Goal: Task Accomplishment & Management: Use online tool/utility

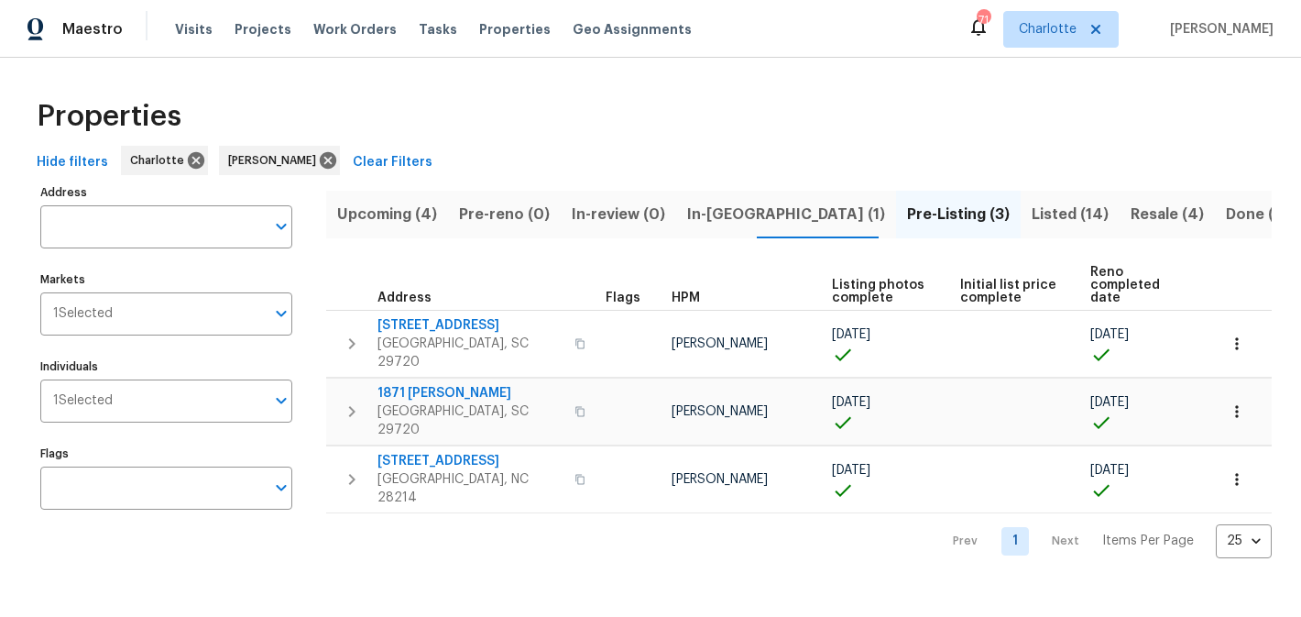
click at [382, 216] on span "Upcoming (4)" at bounding box center [387, 215] width 100 height 26
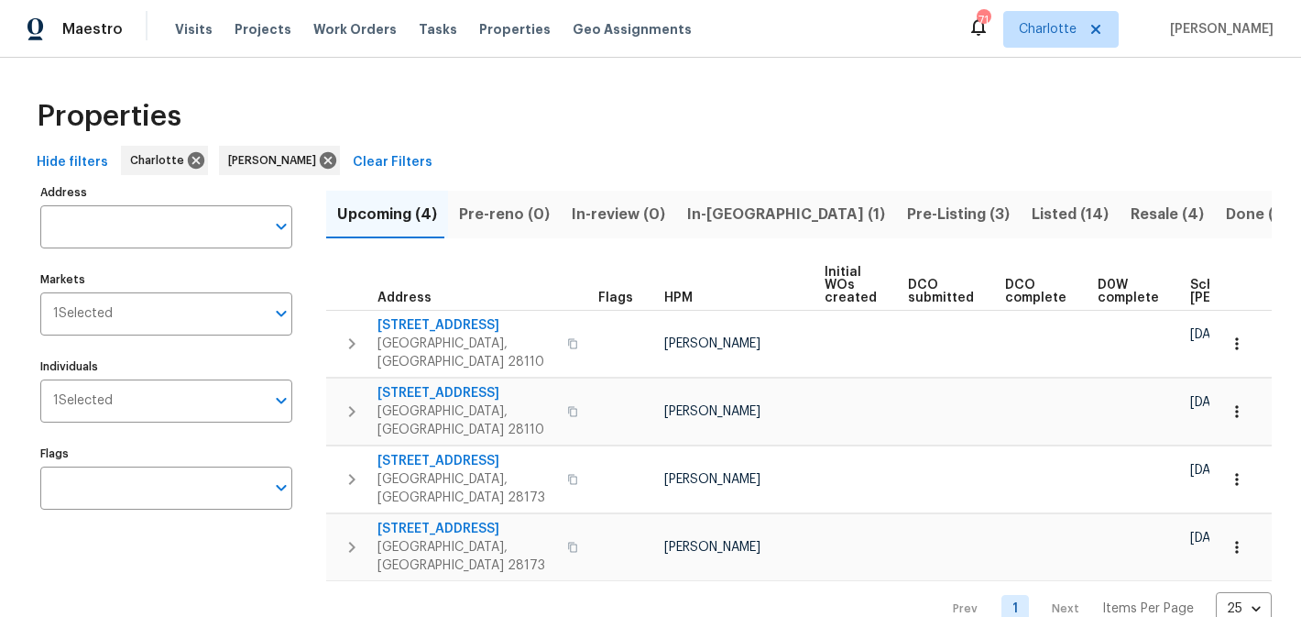
click at [707, 213] on span "In-reno (1)" at bounding box center [786, 215] width 198 height 26
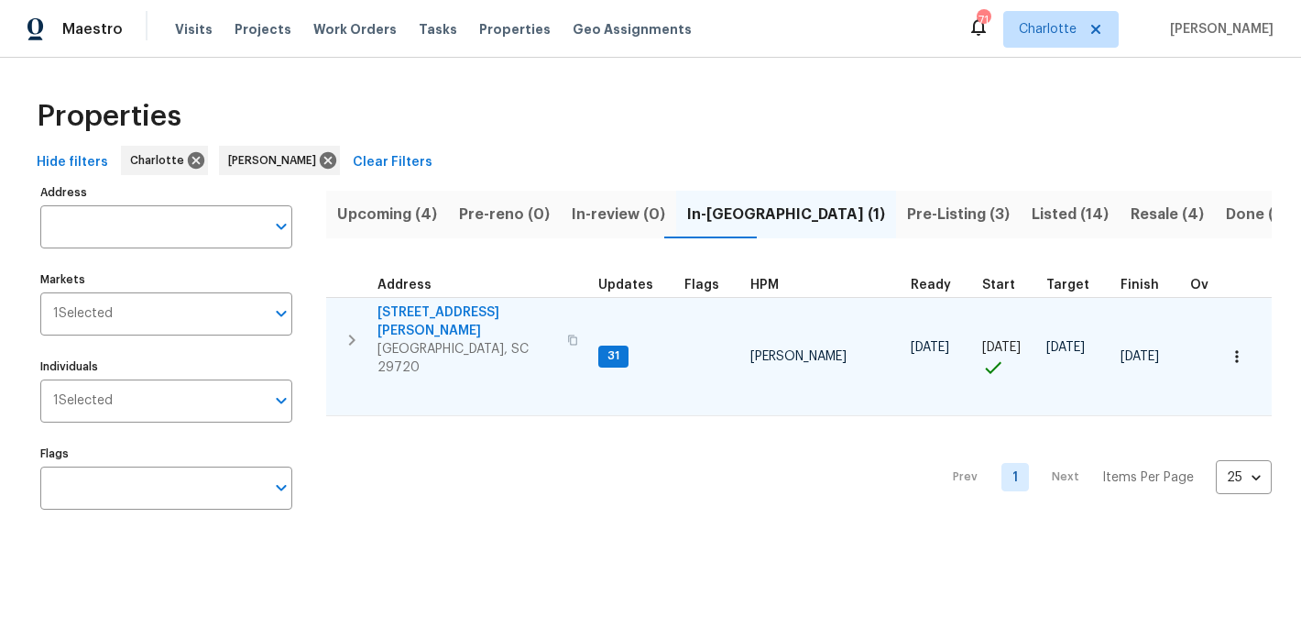
click at [450, 315] on span "2744 Lyndell Way" at bounding box center [466, 321] width 179 height 37
click at [409, 314] on span "2744 Lyndell Way" at bounding box center [466, 321] width 179 height 37
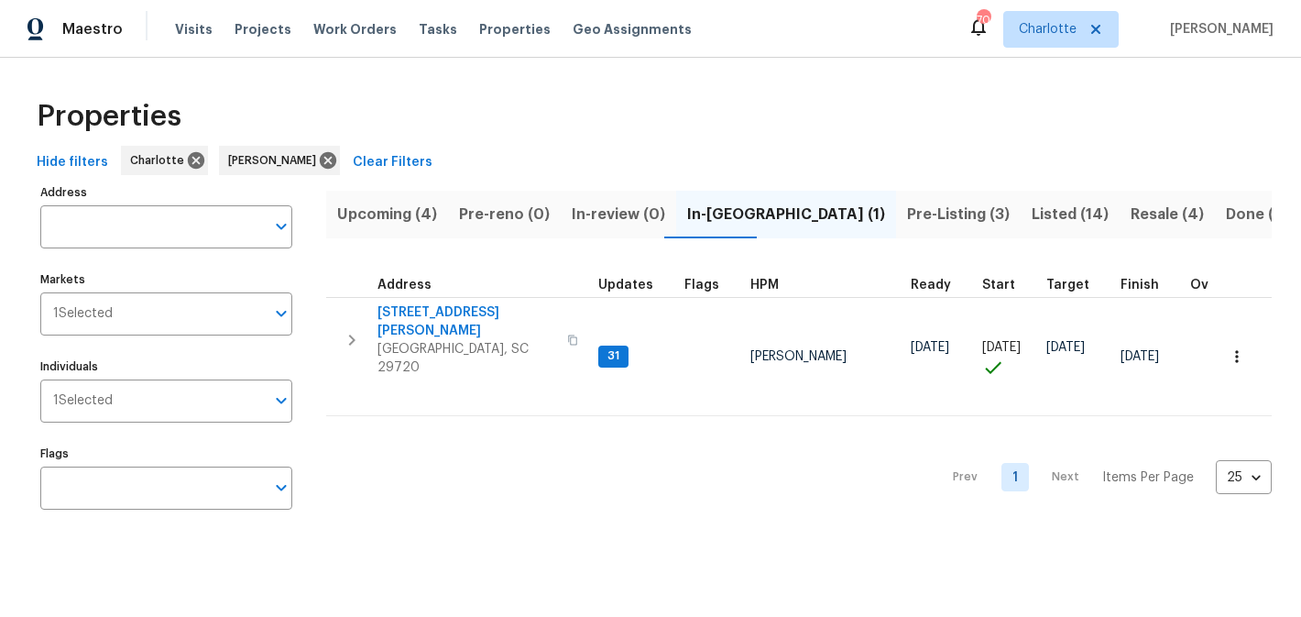
click at [907, 214] on span "Pre-Listing (3)" at bounding box center [958, 215] width 103 height 26
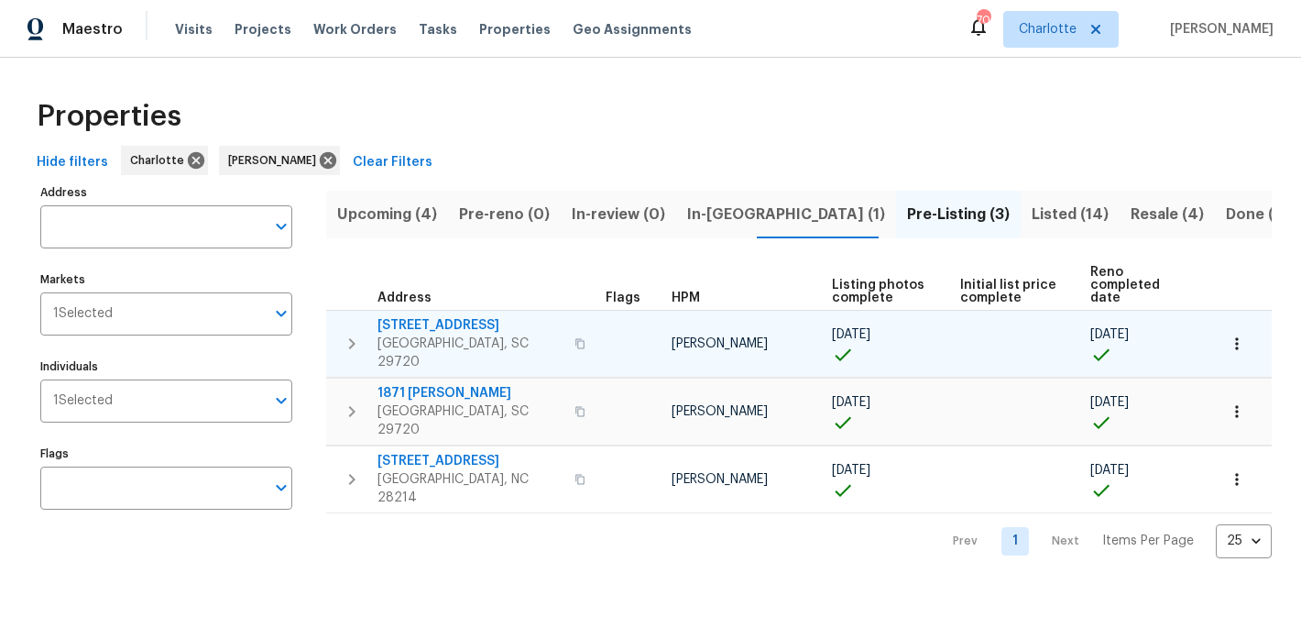
click at [434, 316] on span "4131 Doe Ridge Ln" at bounding box center [470, 325] width 186 height 18
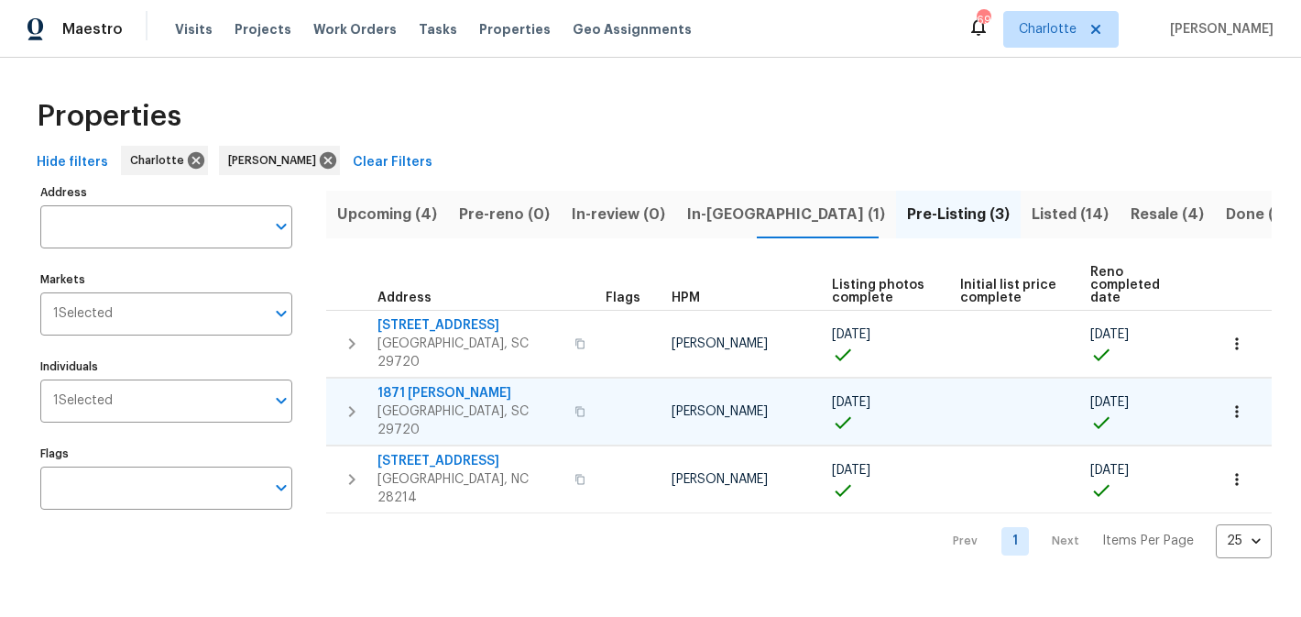
click at [408, 384] on span "1871 Tara Trl" at bounding box center [470, 393] width 186 height 18
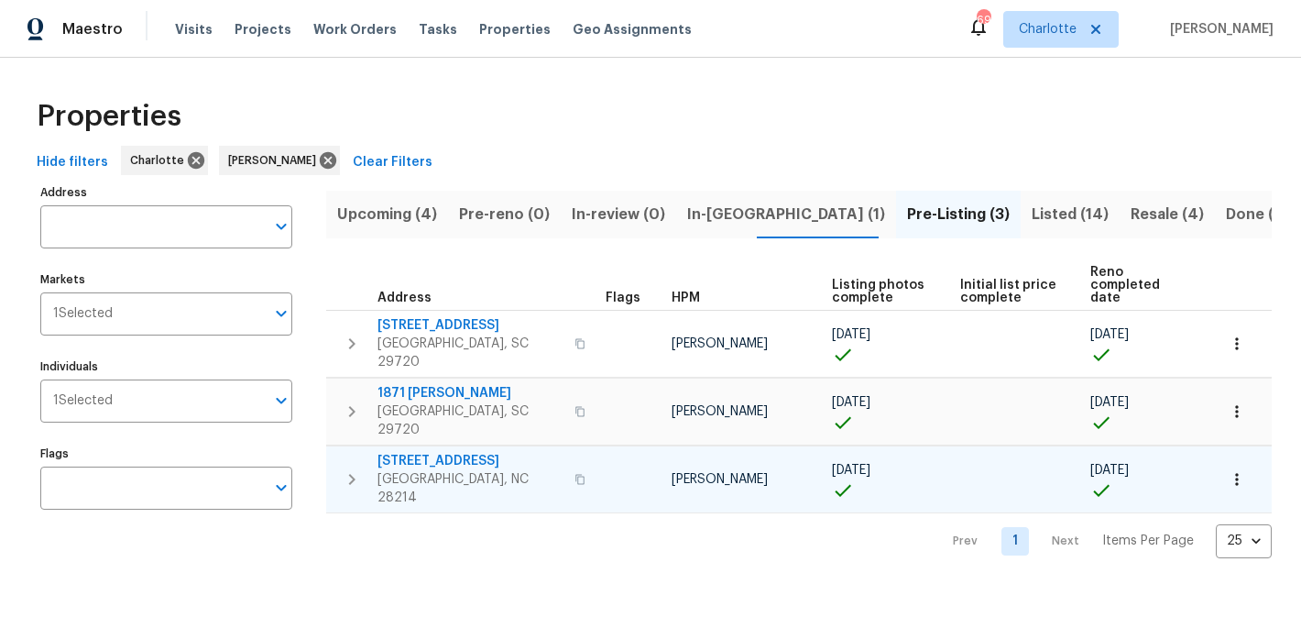
click at [427, 452] on span "505 Old Vine Ct" at bounding box center [470, 461] width 186 height 18
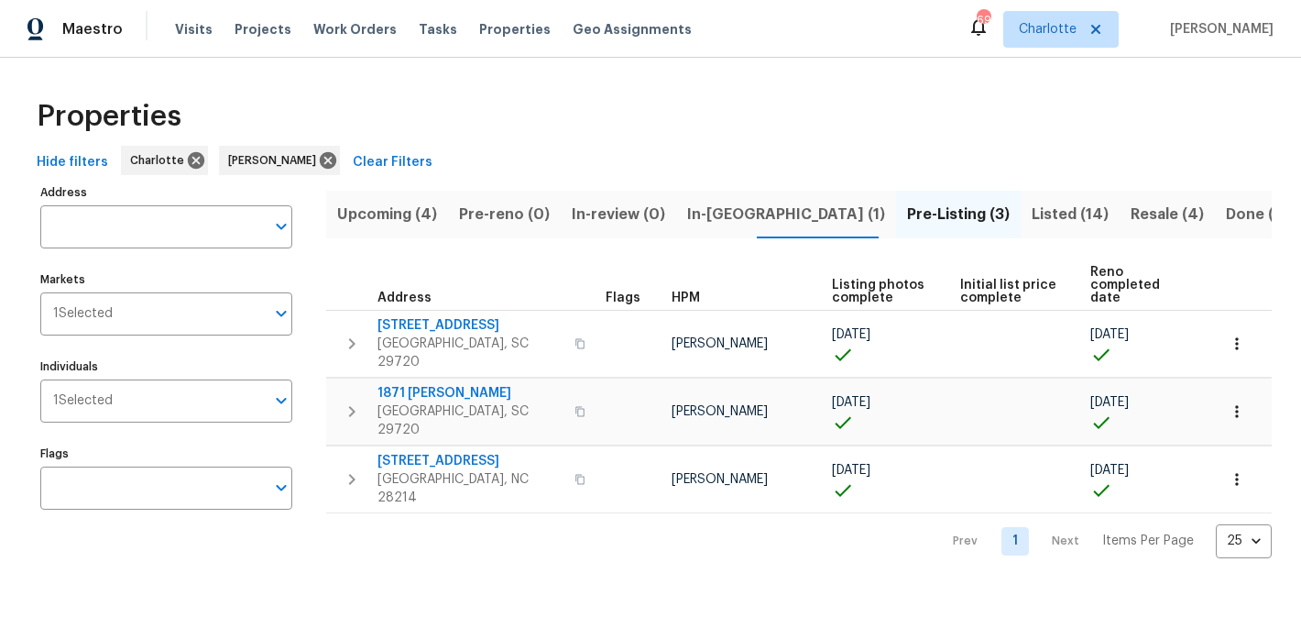
click at [1031, 207] on span "Listed (14)" at bounding box center [1069, 215] width 77 height 26
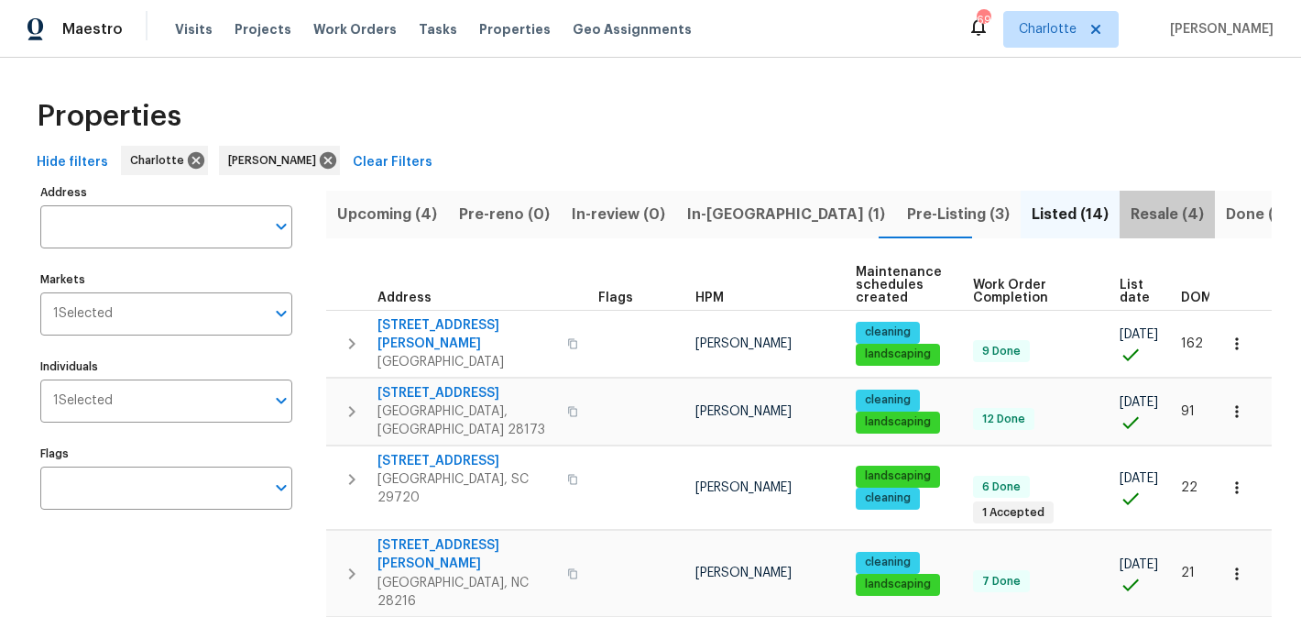
click at [1130, 202] on span "Resale (4)" at bounding box center [1166, 215] width 73 height 26
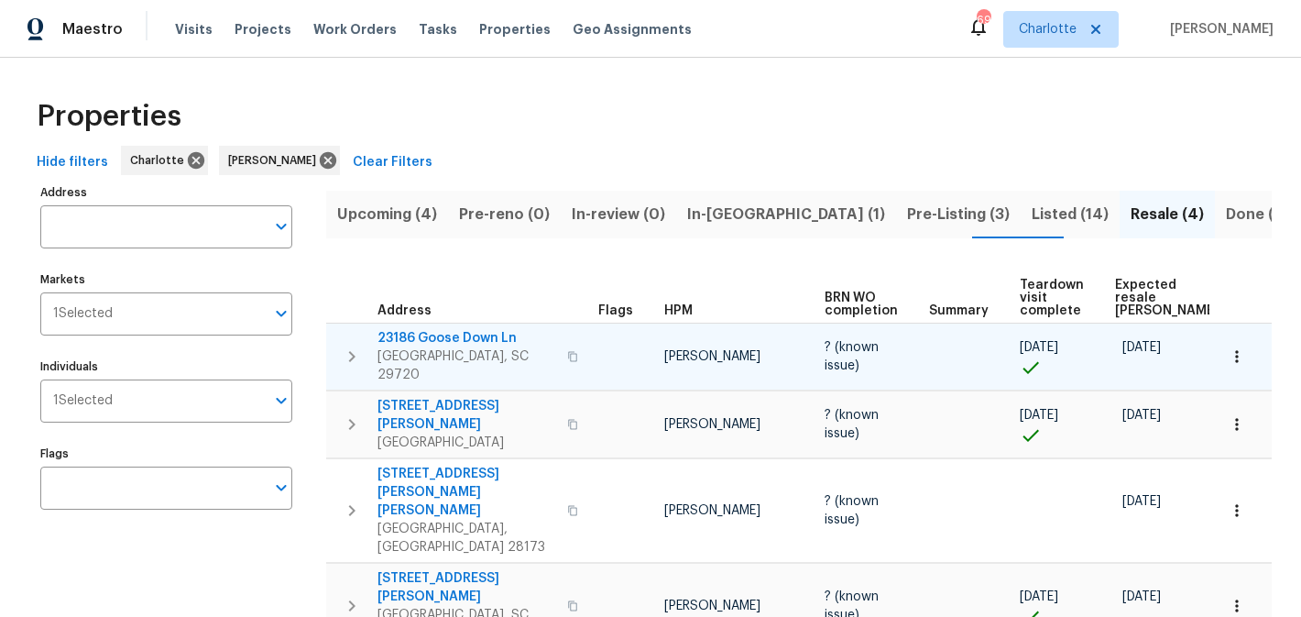
scroll to position [21, 0]
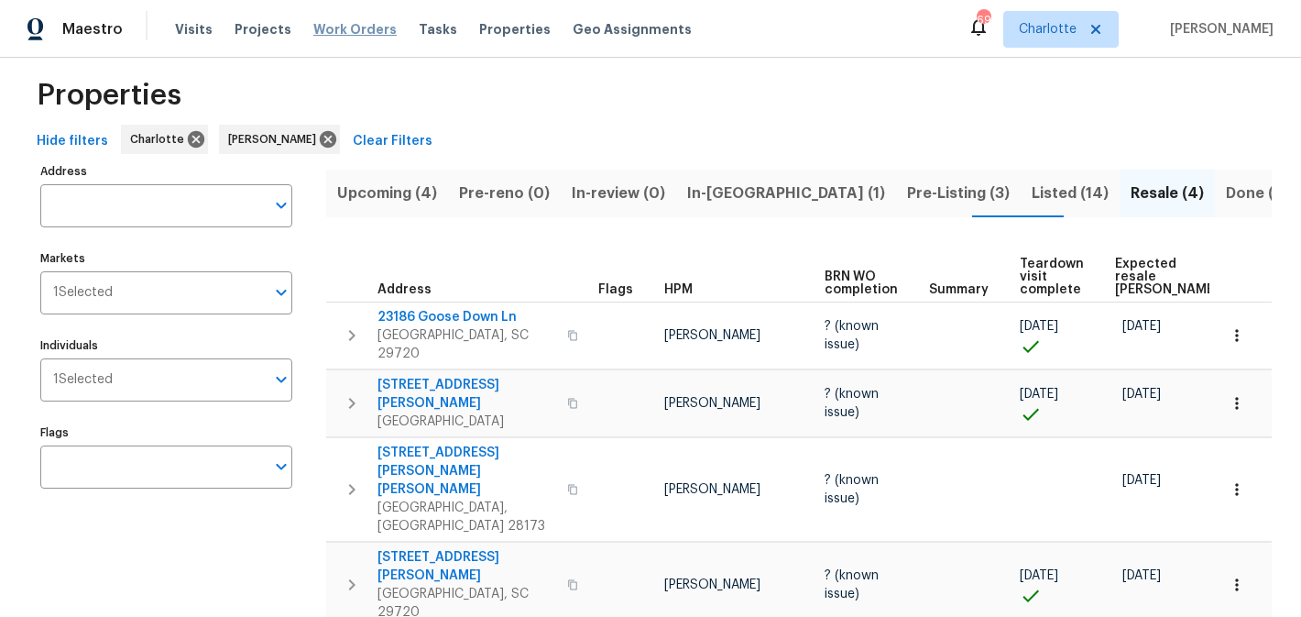
click at [314, 27] on span "Work Orders" at bounding box center [354, 29] width 83 height 18
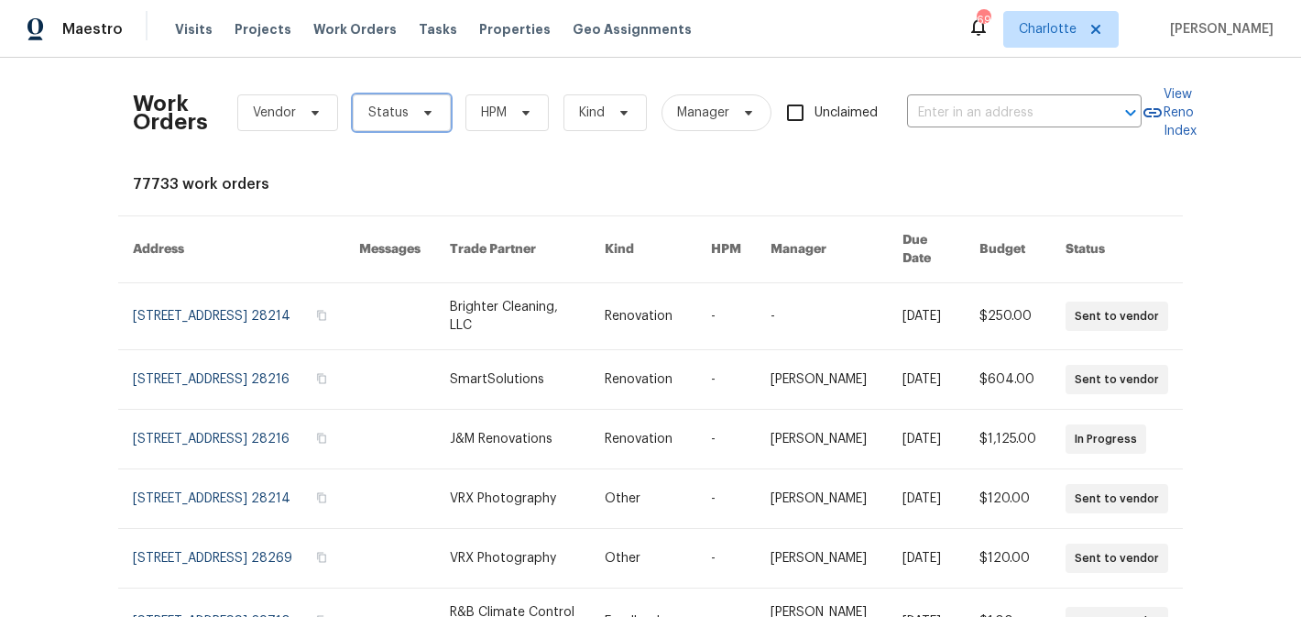
click at [424, 109] on icon at bounding box center [427, 112] width 15 height 15
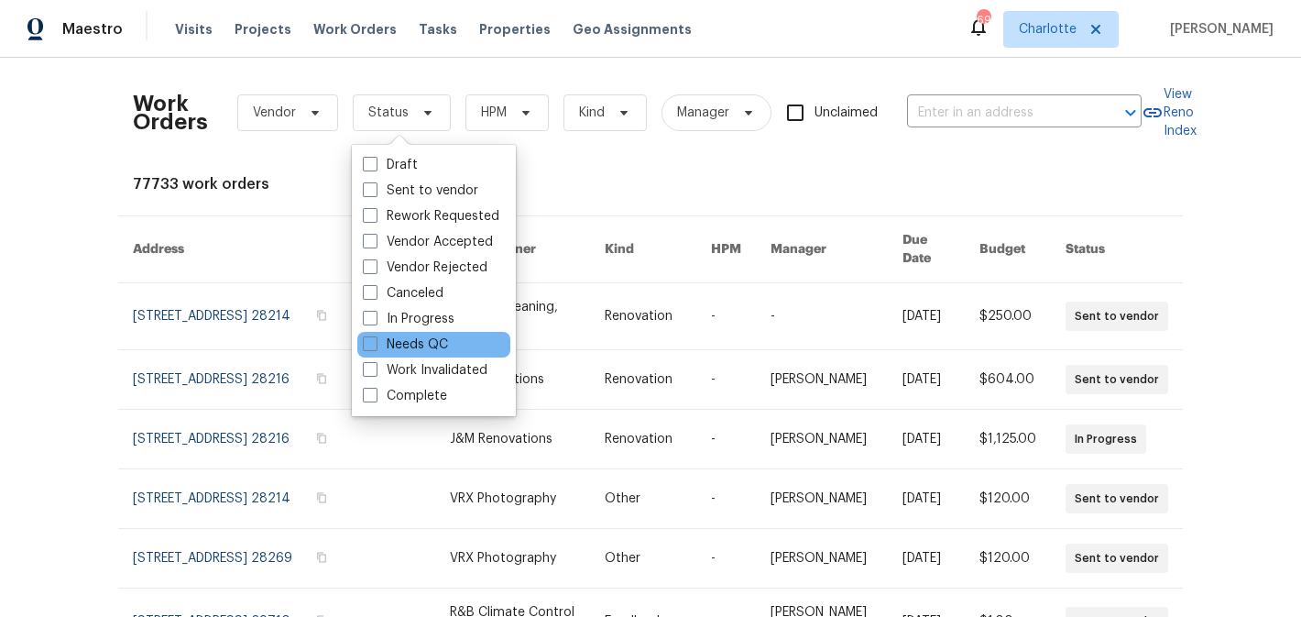
click at [436, 333] on div "Needs QC" at bounding box center [433, 345] width 153 height 26
click at [431, 341] on label "Needs QC" at bounding box center [405, 344] width 85 height 18
click at [375, 341] on input "Needs QC" at bounding box center [369, 341] width 12 height 12
checkbox input "true"
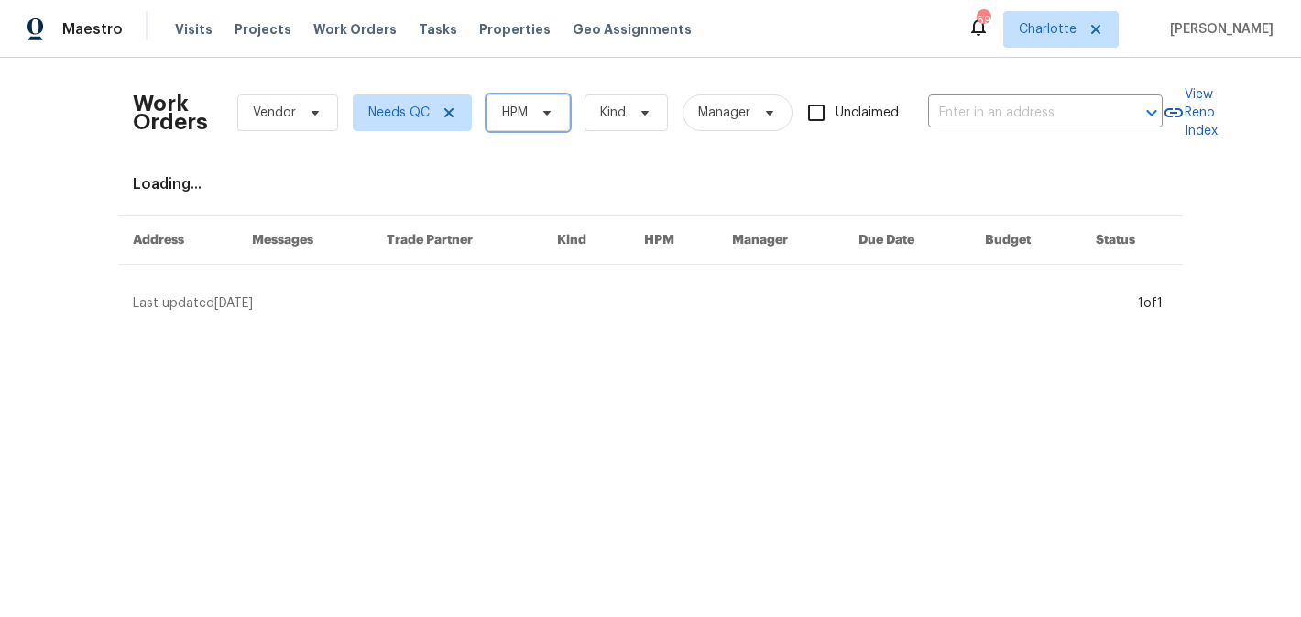
click at [549, 115] on icon at bounding box center [547, 112] width 15 height 15
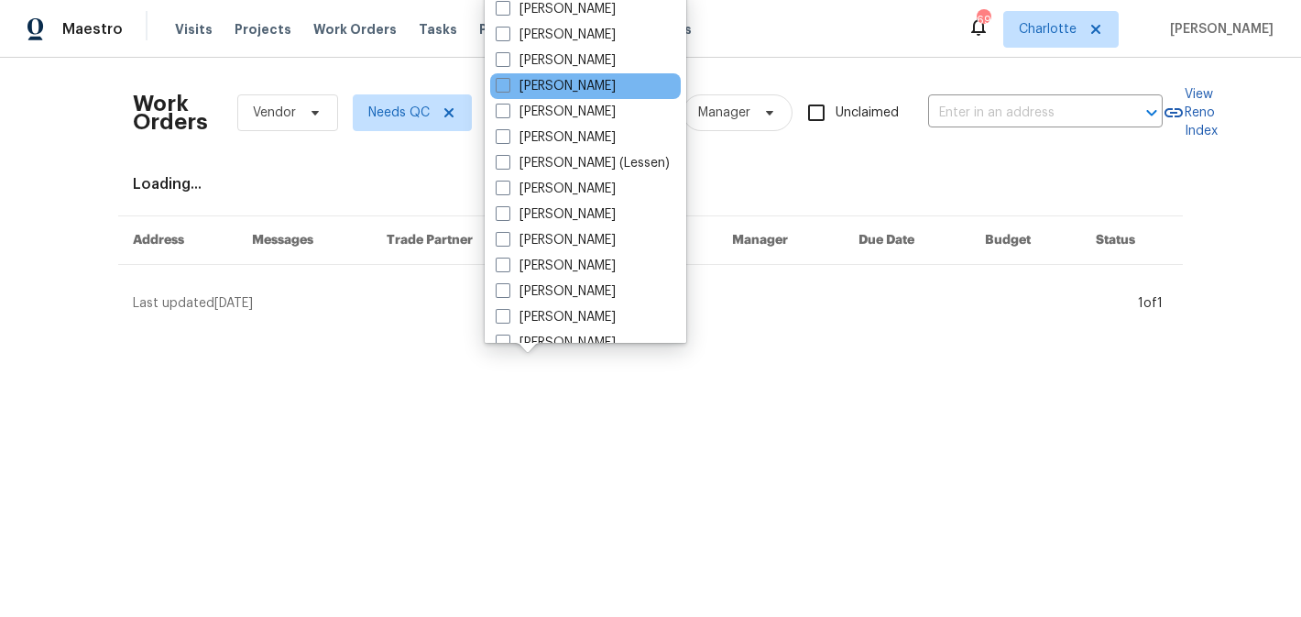
scroll to position [227, 0]
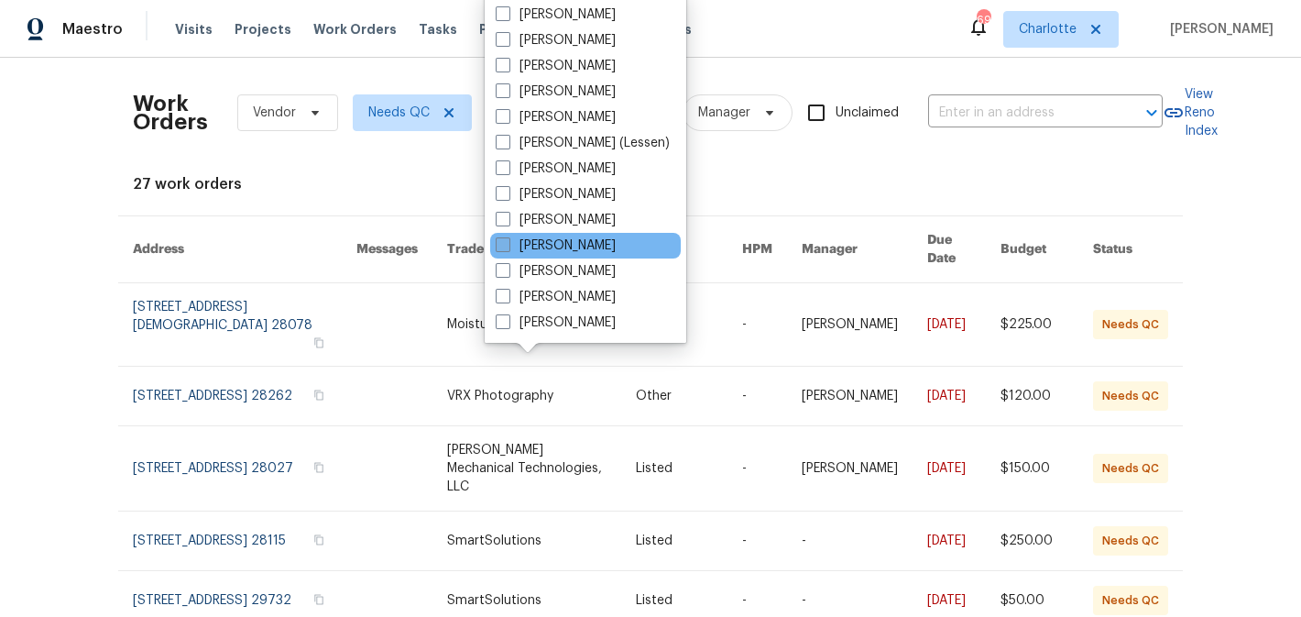
click at [578, 238] on label "[PERSON_NAME]" at bounding box center [556, 245] width 120 height 18
click at [507, 238] on input "[PERSON_NAME]" at bounding box center [502, 242] width 12 height 12
checkbox input "true"
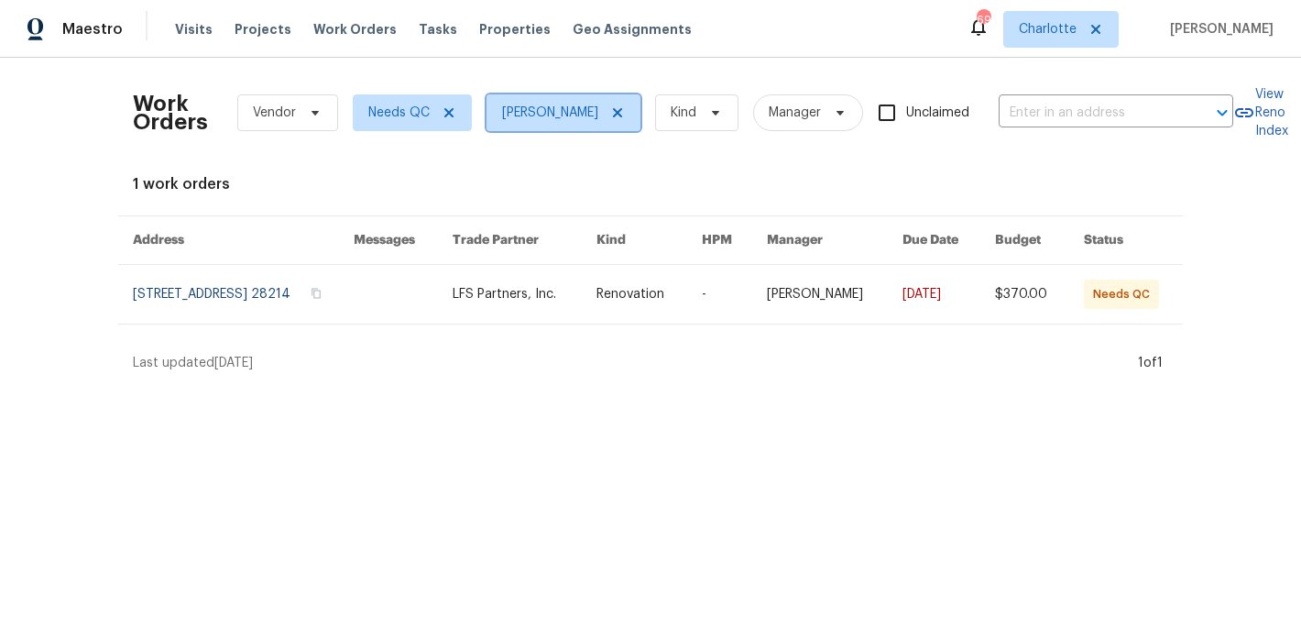
click at [625, 110] on icon at bounding box center [617, 112] width 15 height 15
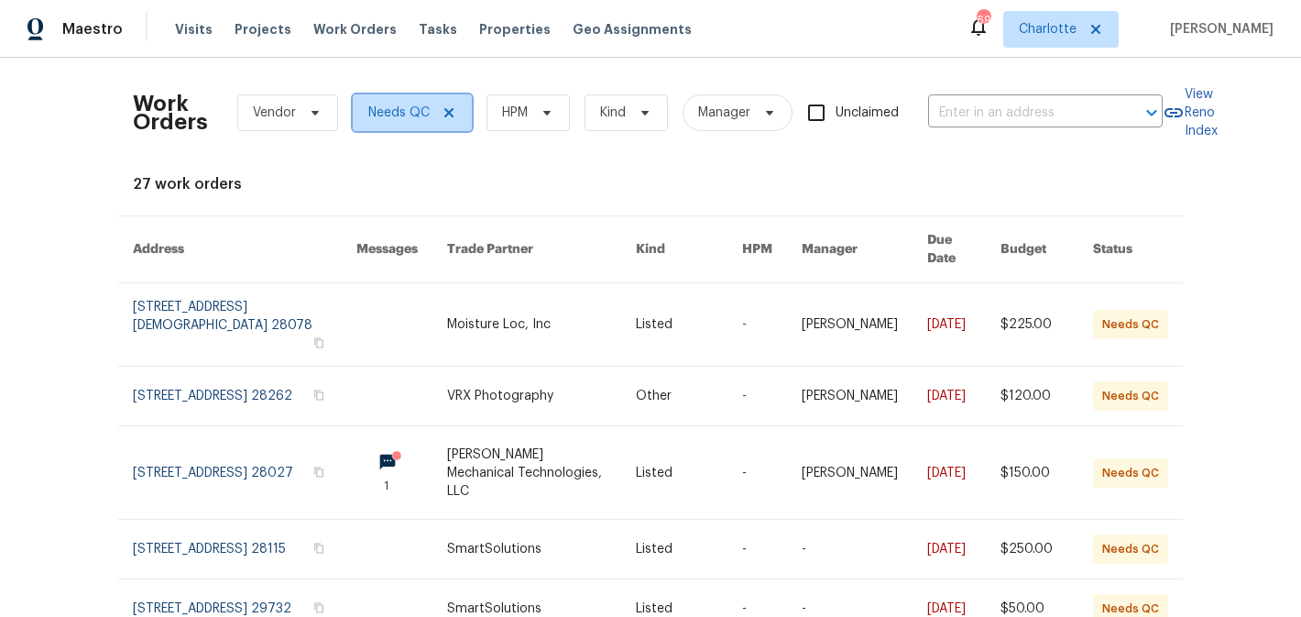
click at [444, 114] on icon at bounding box center [448, 112] width 9 height 9
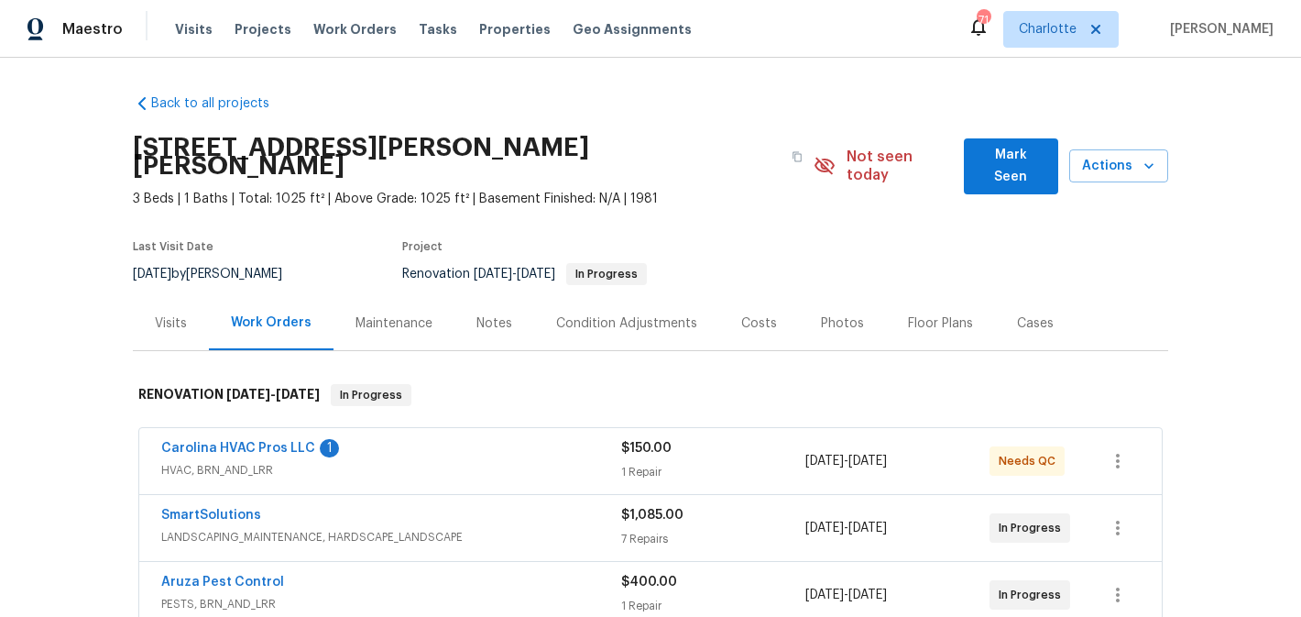
click at [1024, 161] on span "Mark Seen" at bounding box center [1010, 166] width 65 height 45
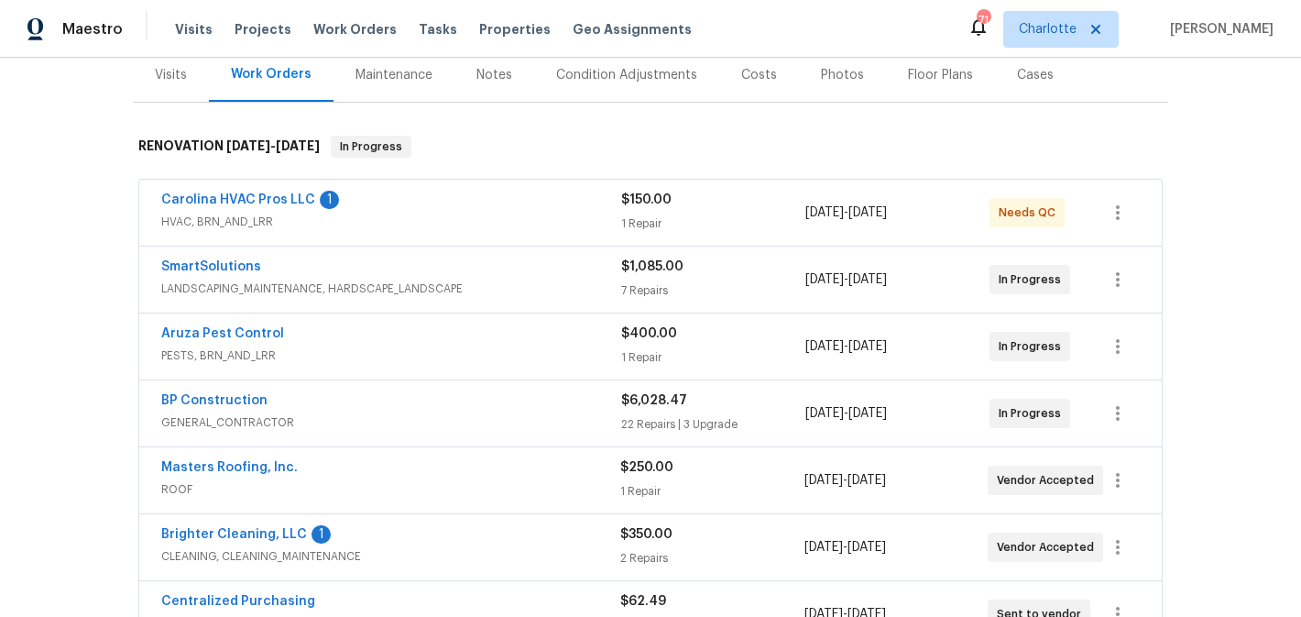
scroll to position [235, 0]
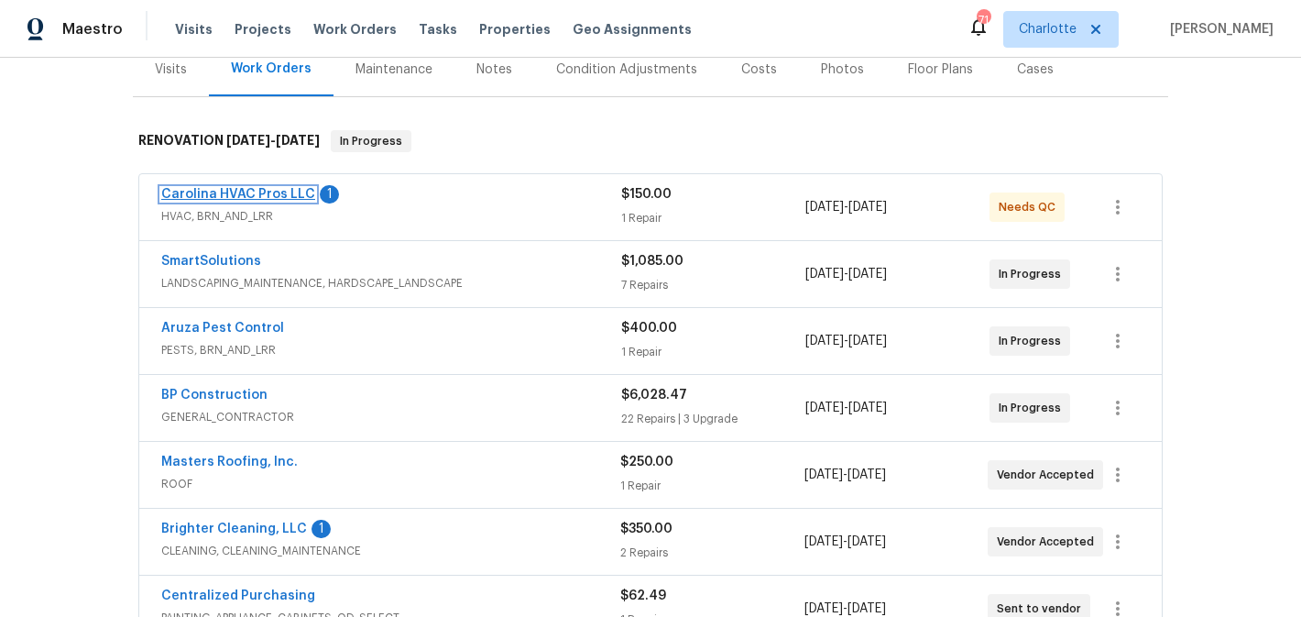
click at [212, 191] on link "Carolina HVAC Pros LLC" at bounding box center [238, 194] width 154 height 13
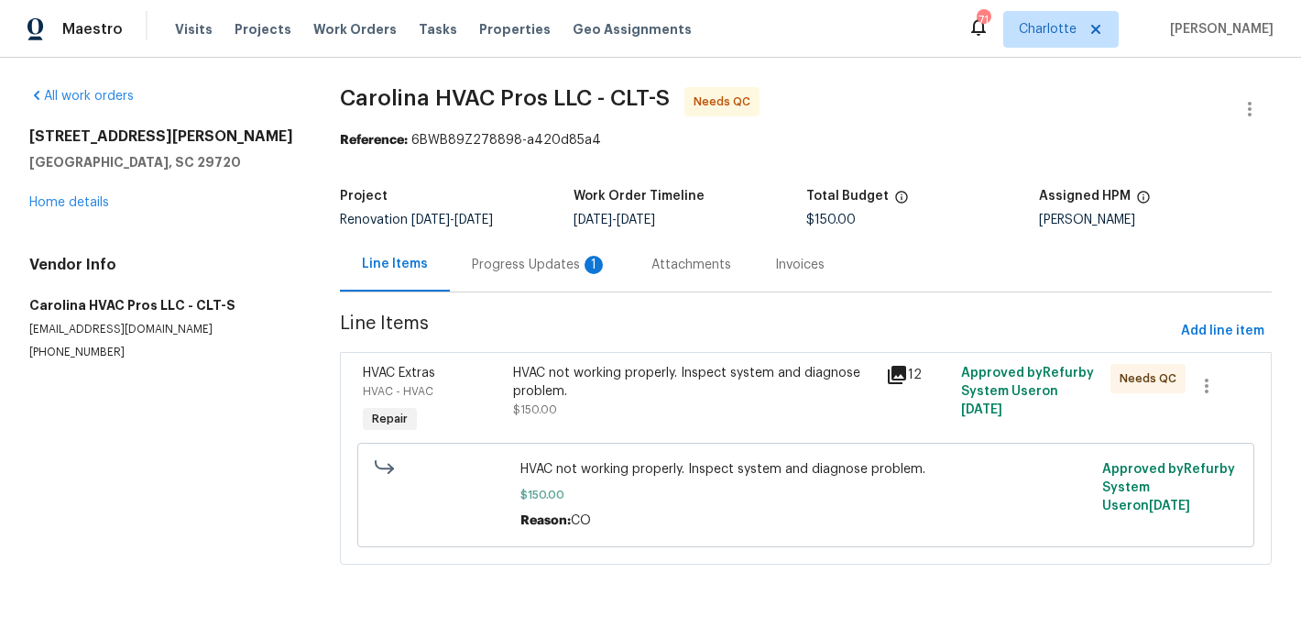
click at [511, 263] on div "Progress Updates 1" at bounding box center [540, 265] width 136 height 18
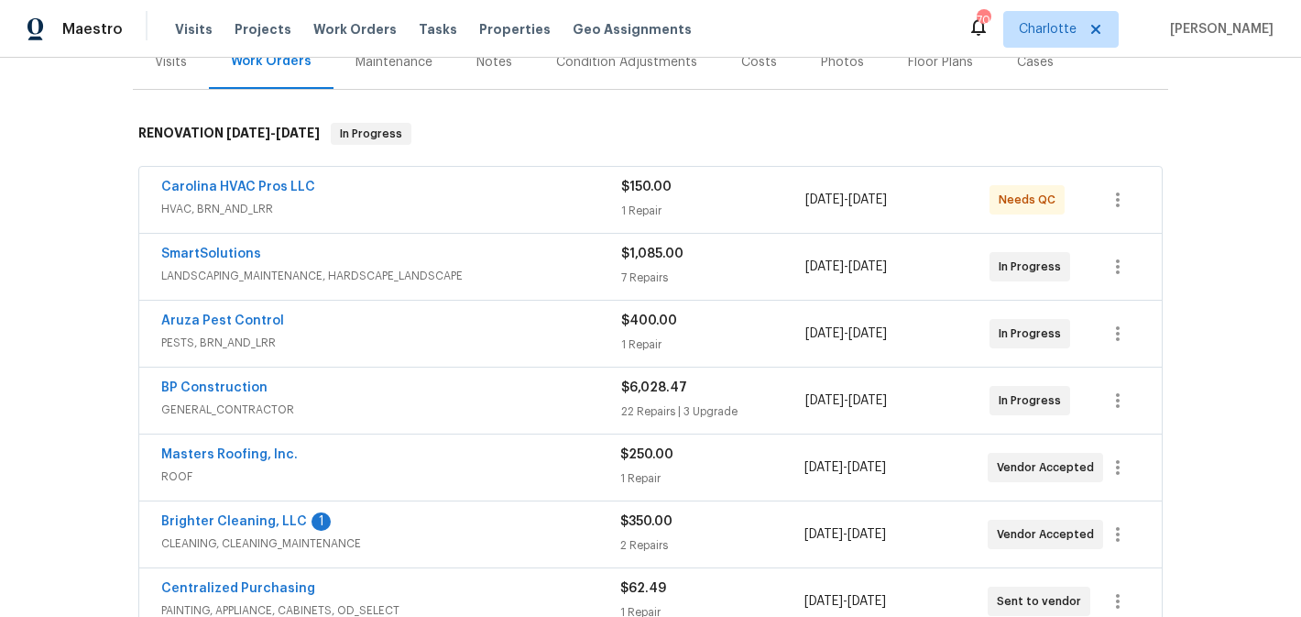
scroll to position [239, 0]
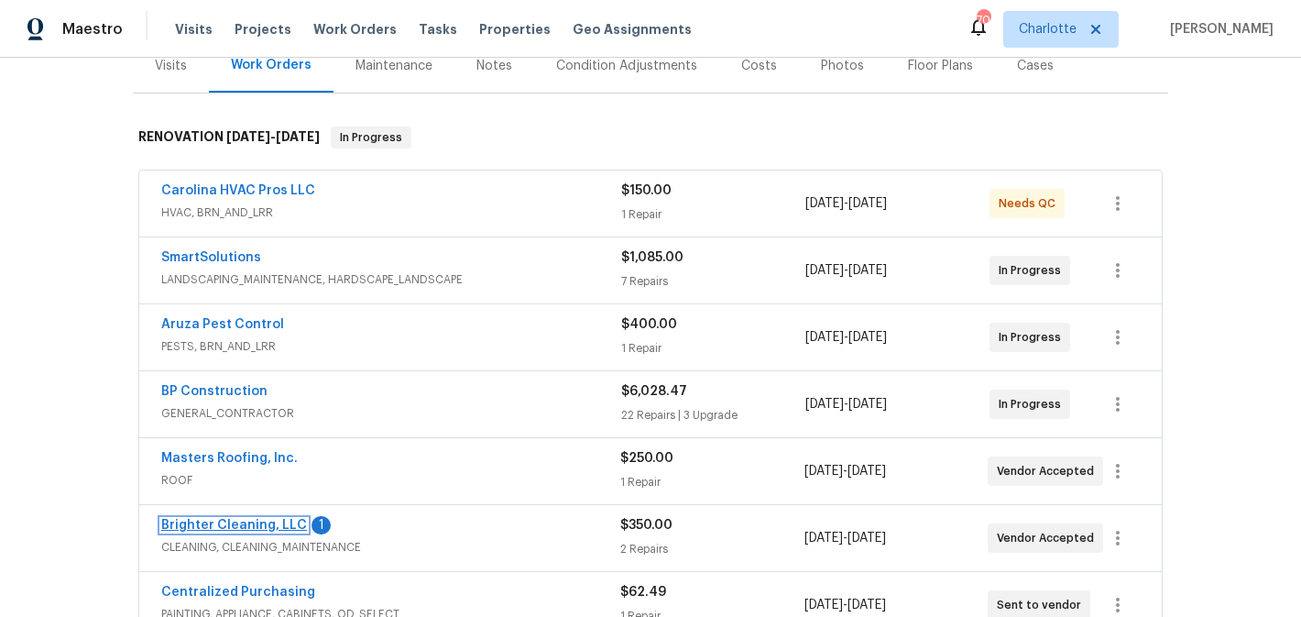
click at [240, 529] on link "Brighter Cleaning, LLC" at bounding box center [234, 524] width 146 height 13
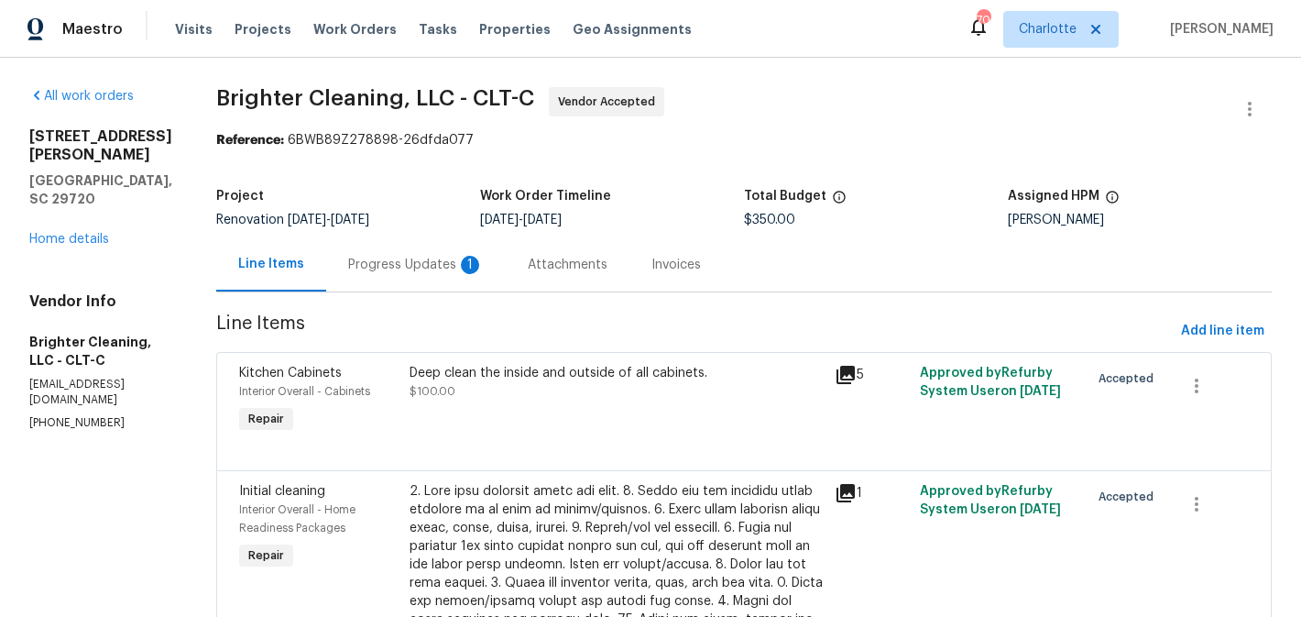
click at [391, 264] on div "Progress Updates 1" at bounding box center [416, 265] width 136 height 18
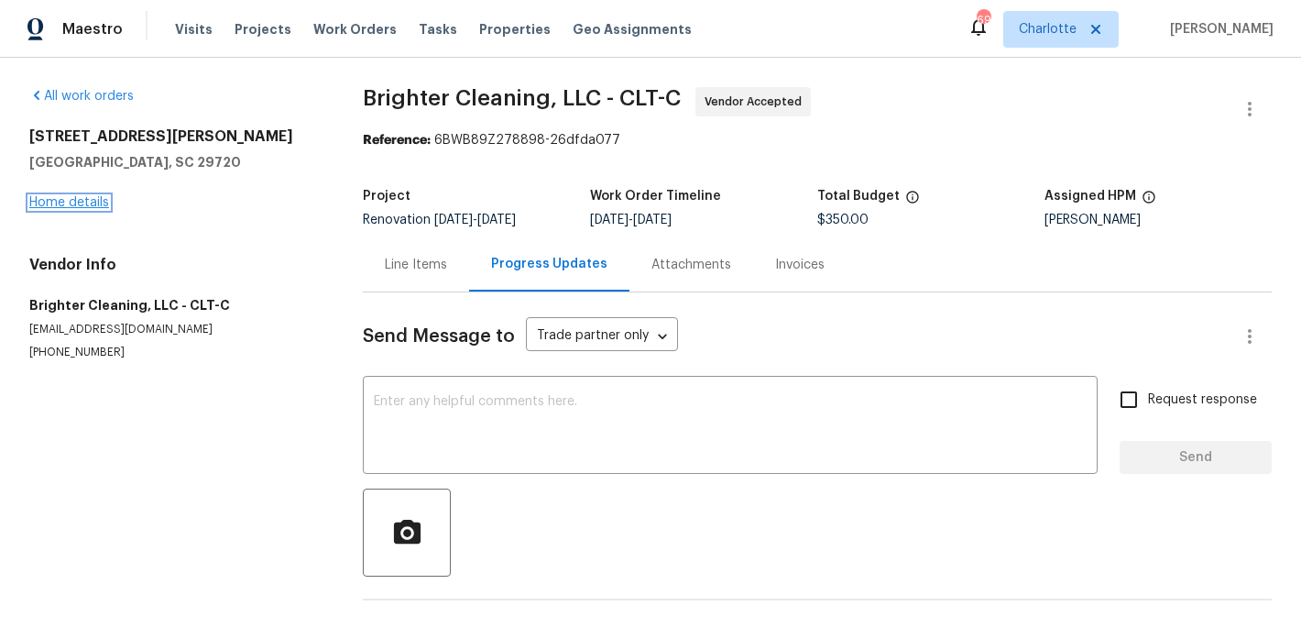
click at [84, 203] on link "Home details" at bounding box center [69, 202] width 80 height 13
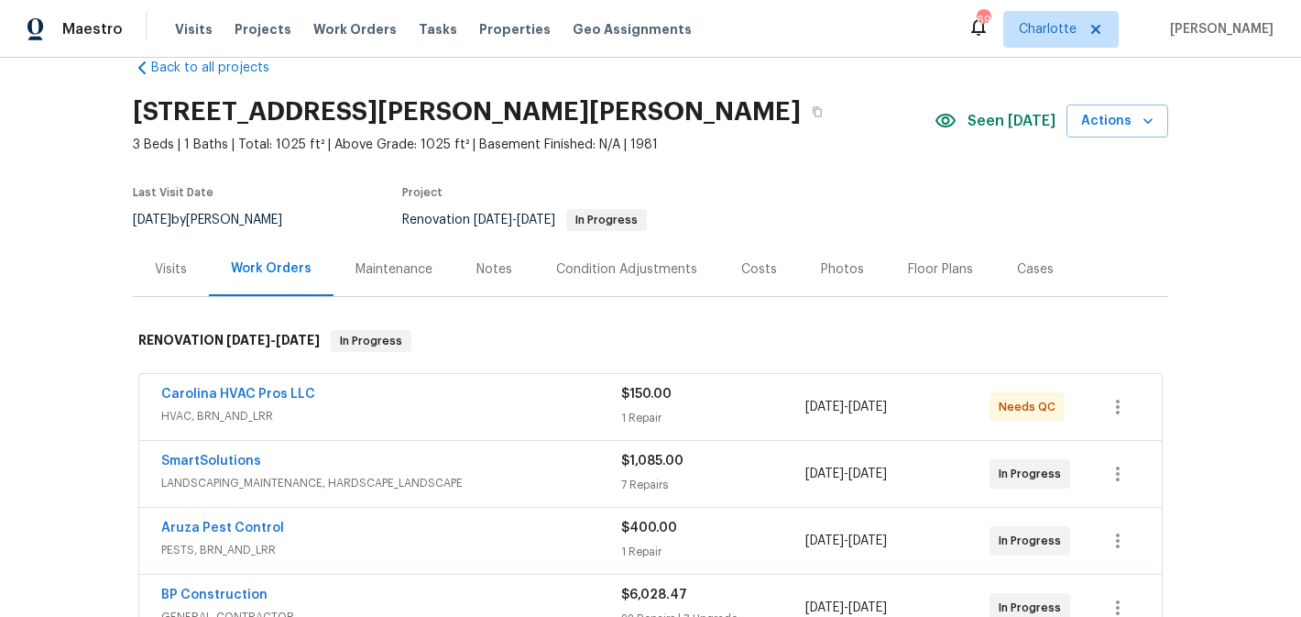
scroll to position [37, 0]
click at [201, 389] on link "Carolina HVAC Pros LLC" at bounding box center [238, 393] width 154 height 13
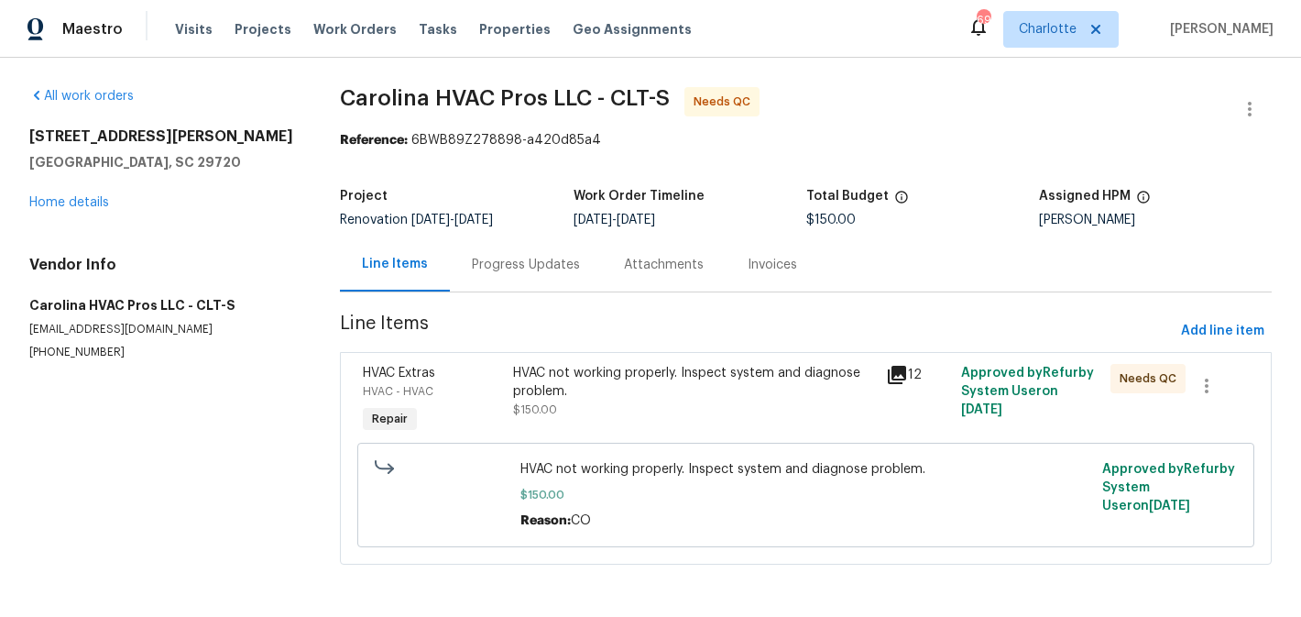
click at [645, 413] on div "HVAC not working properly. Inspect system and diagnose problem. $150.00" at bounding box center [694, 391] width 363 height 55
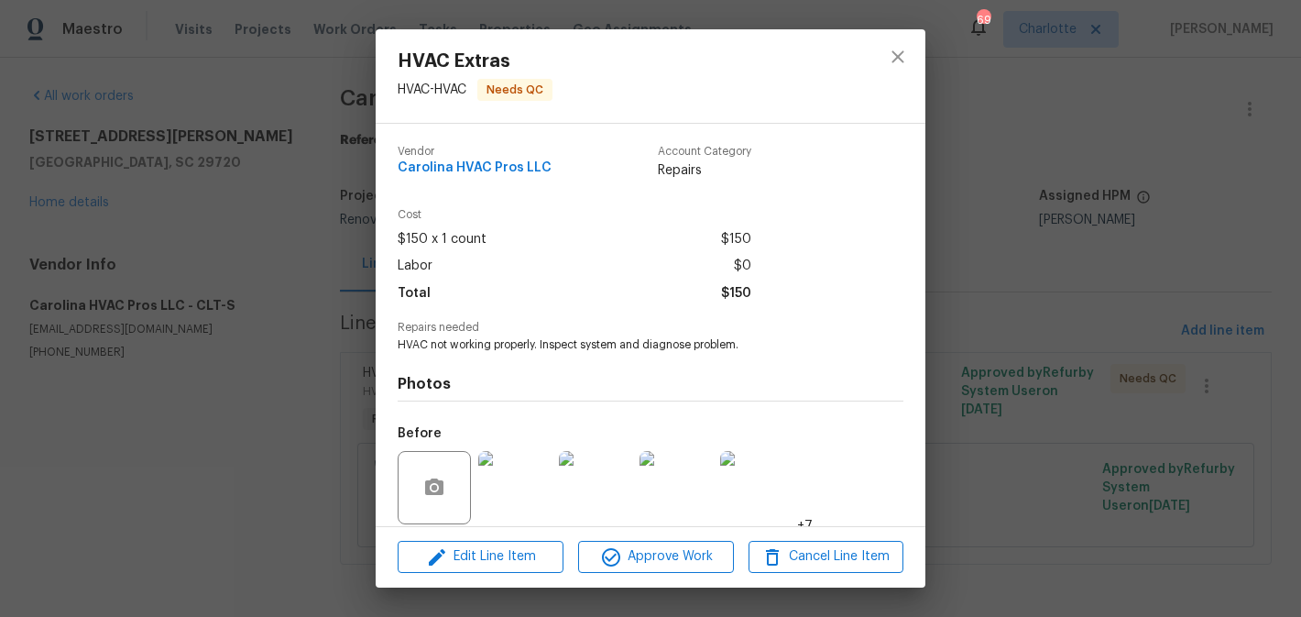
scroll to position [135, 0]
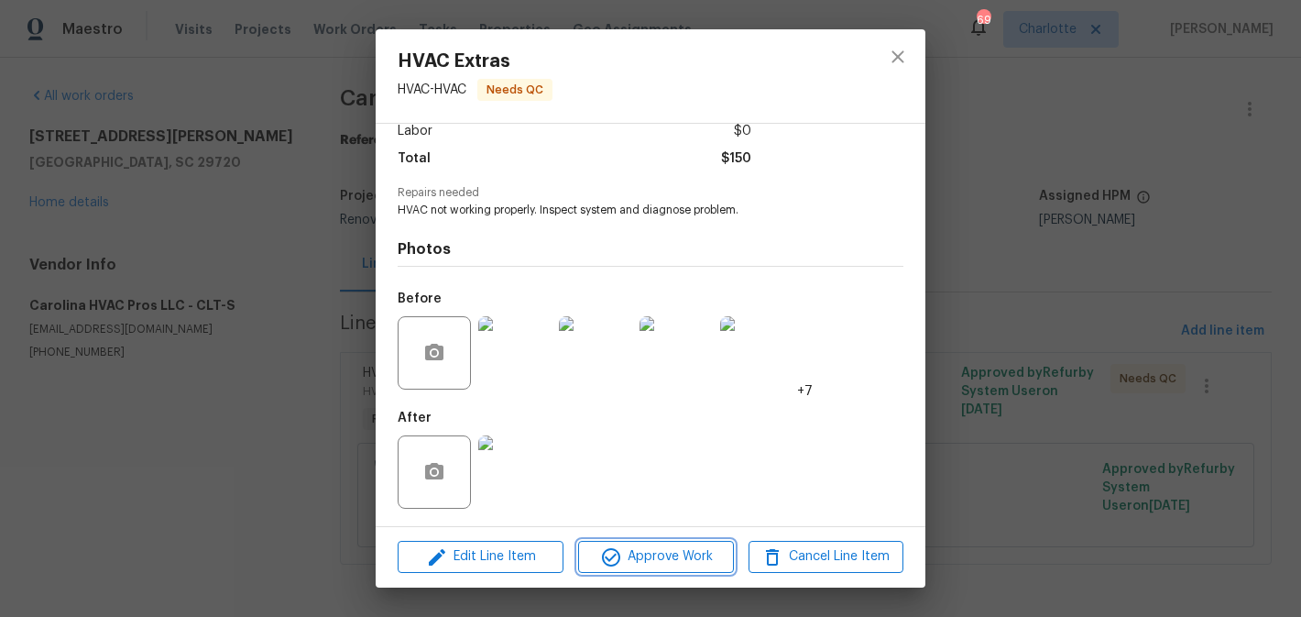
click at [650, 561] on span "Approve Work" at bounding box center [656, 556] width 144 height 23
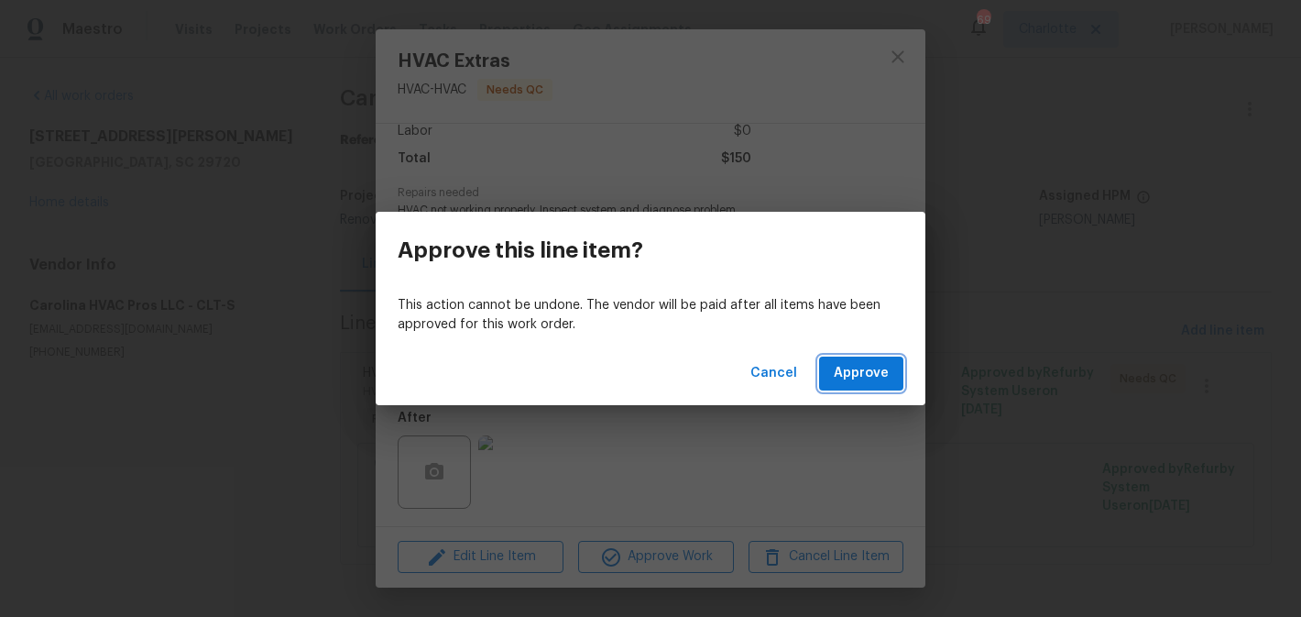
click at [882, 359] on button "Approve" at bounding box center [861, 373] width 84 height 34
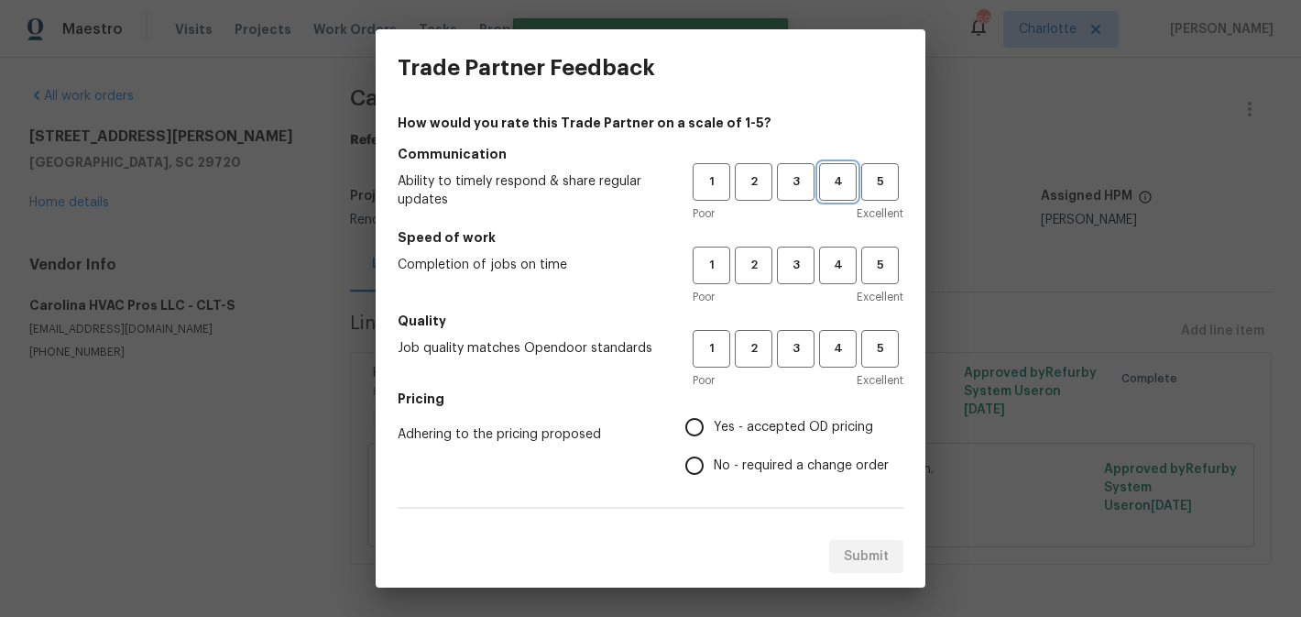
click at [826, 191] on span "4" at bounding box center [838, 181] width 34 height 21
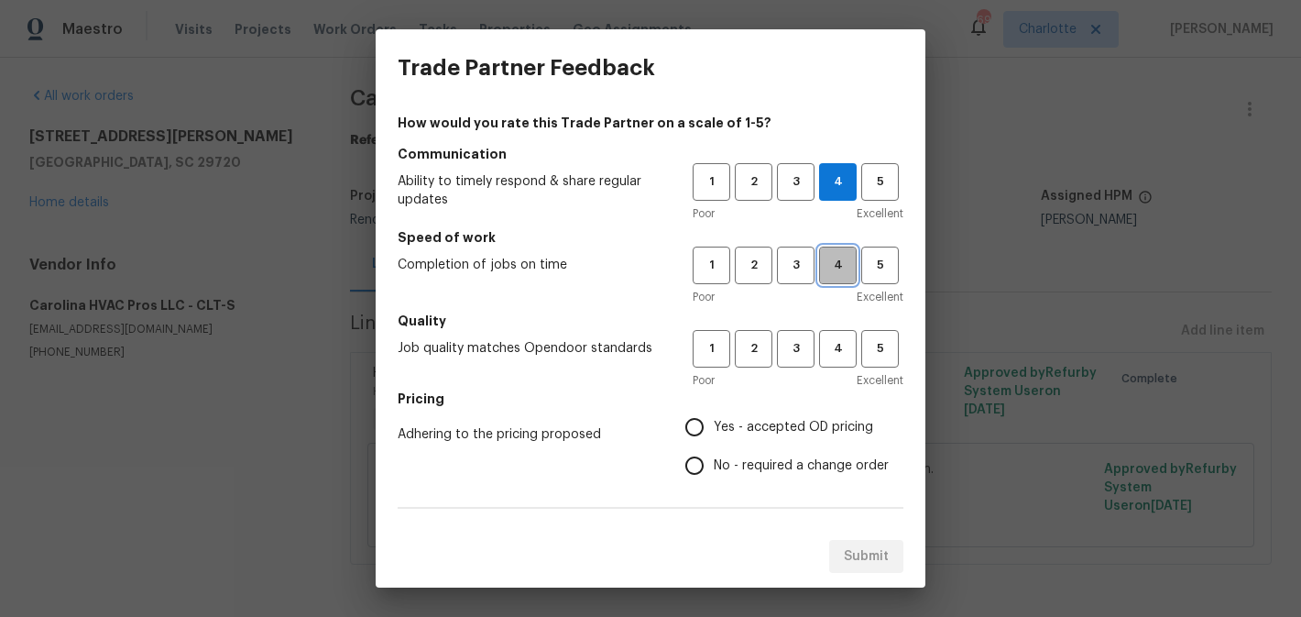
click at [820, 249] on button "4" at bounding box center [838, 265] width 38 height 38
click at [822, 337] on button "4" at bounding box center [838, 349] width 38 height 38
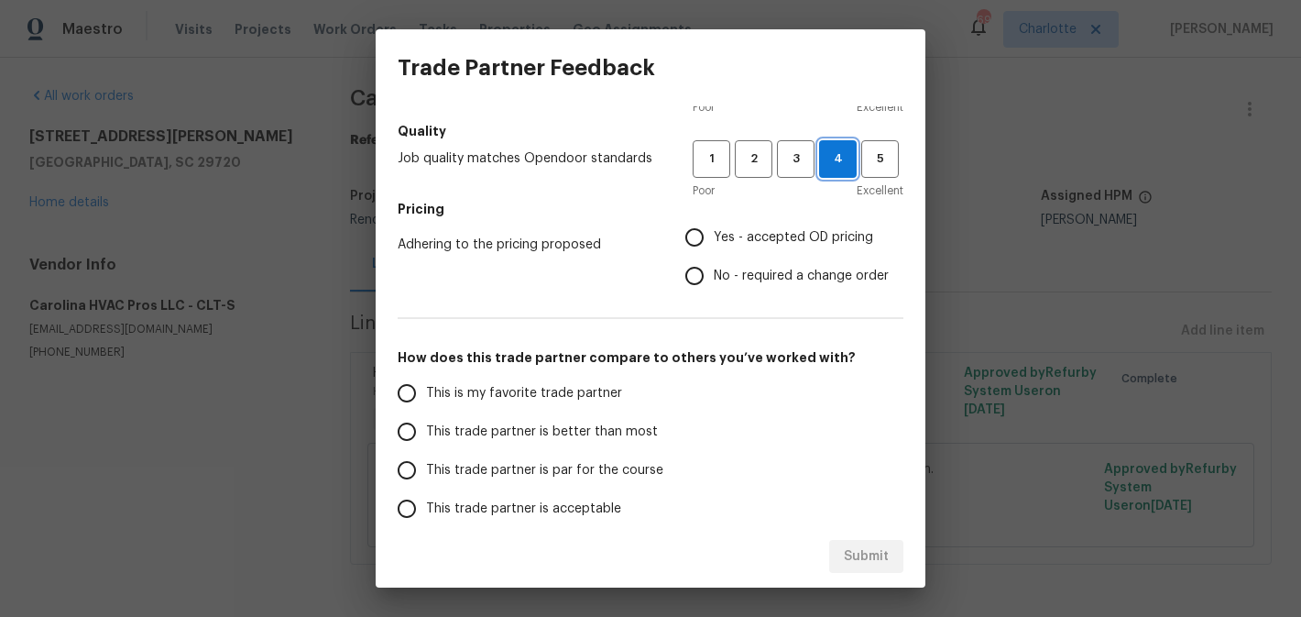
scroll to position [197, 0]
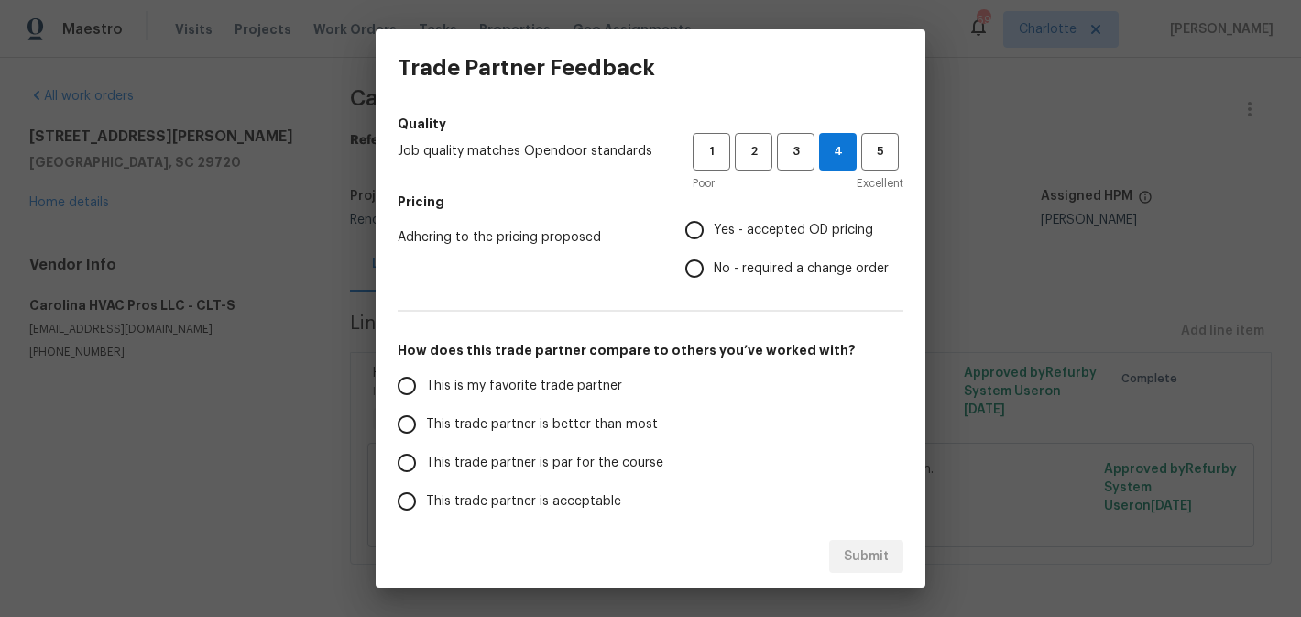
click at [724, 228] on span "Yes - accepted OD pricing" at bounding box center [793, 230] width 159 height 19
click at [714, 228] on input "Yes - accepted OD pricing" at bounding box center [694, 230] width 38 height 38
radio input "true"
click at [516, 429] on span "This trade partner is better than most" at bounding box center [542, 424] width 232 height 19
click at [426, 429] on input "This trade partner is better than most" at bounding box center [406, 424] width 38 height 38
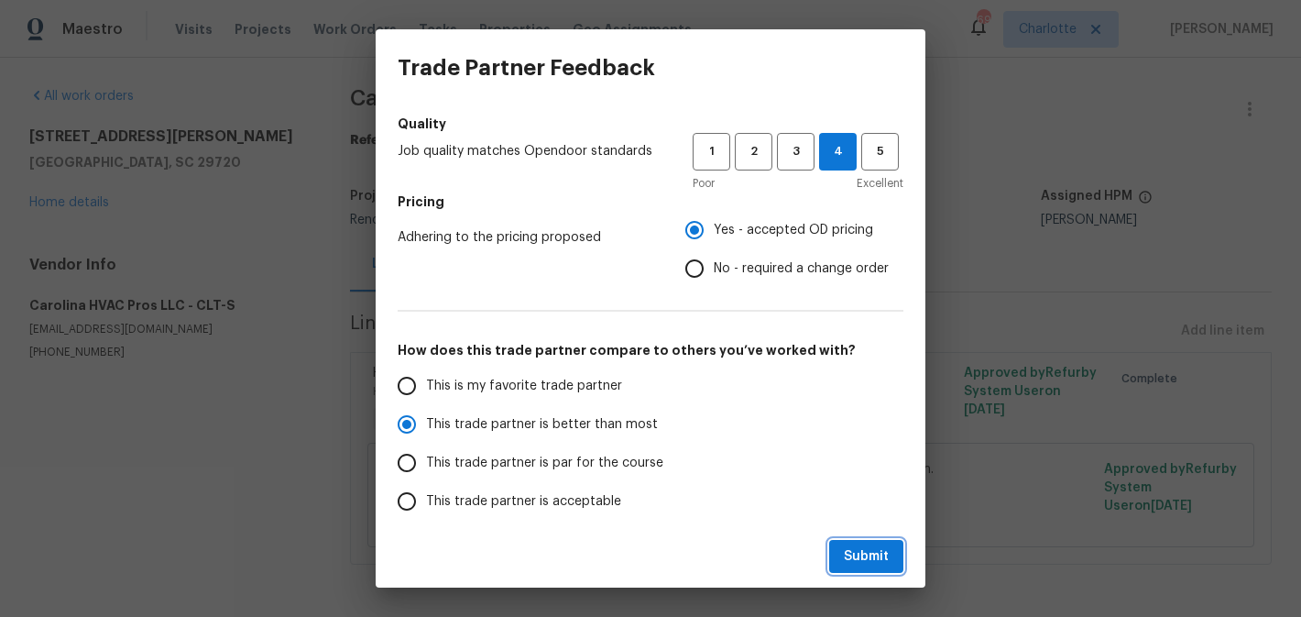
click at [850, 540] on button "Submit" at bounding box center [866, 557] width 74 height 34
radio input "true"
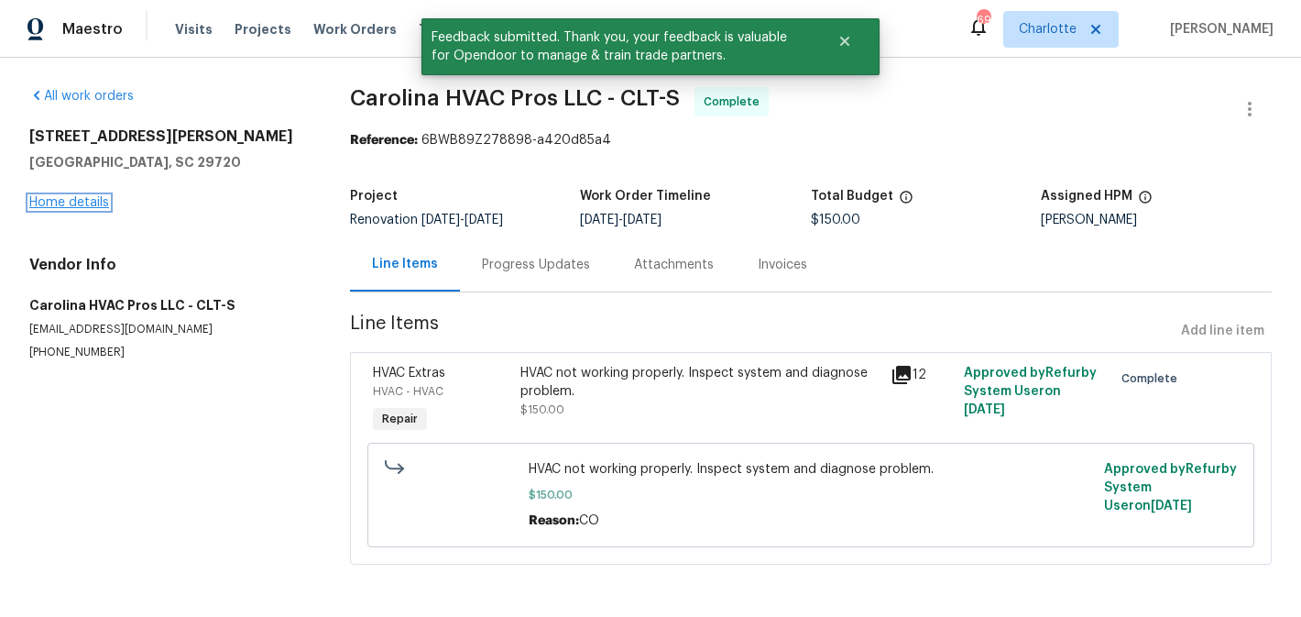
click at [45, 199] on link "Home details" at bounding box center [69, 202] width 80 height 13
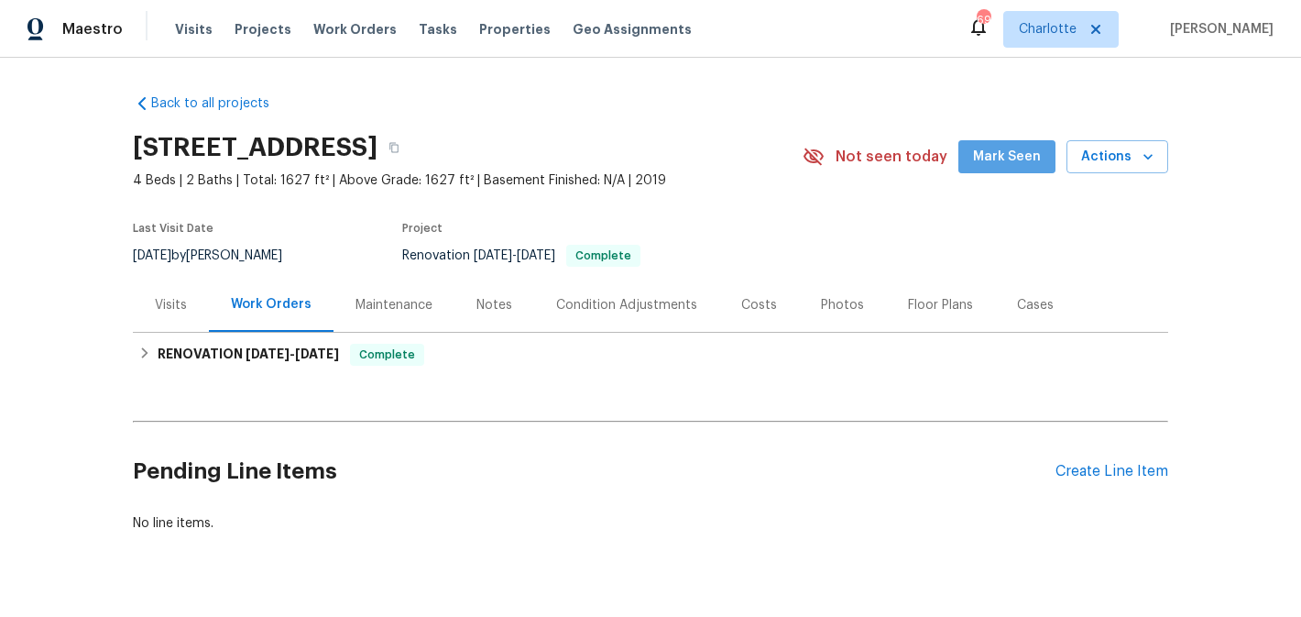
click at [1033, 150] on span "Mark Seen" at bounding box center [1007, 157] width 68 height 23
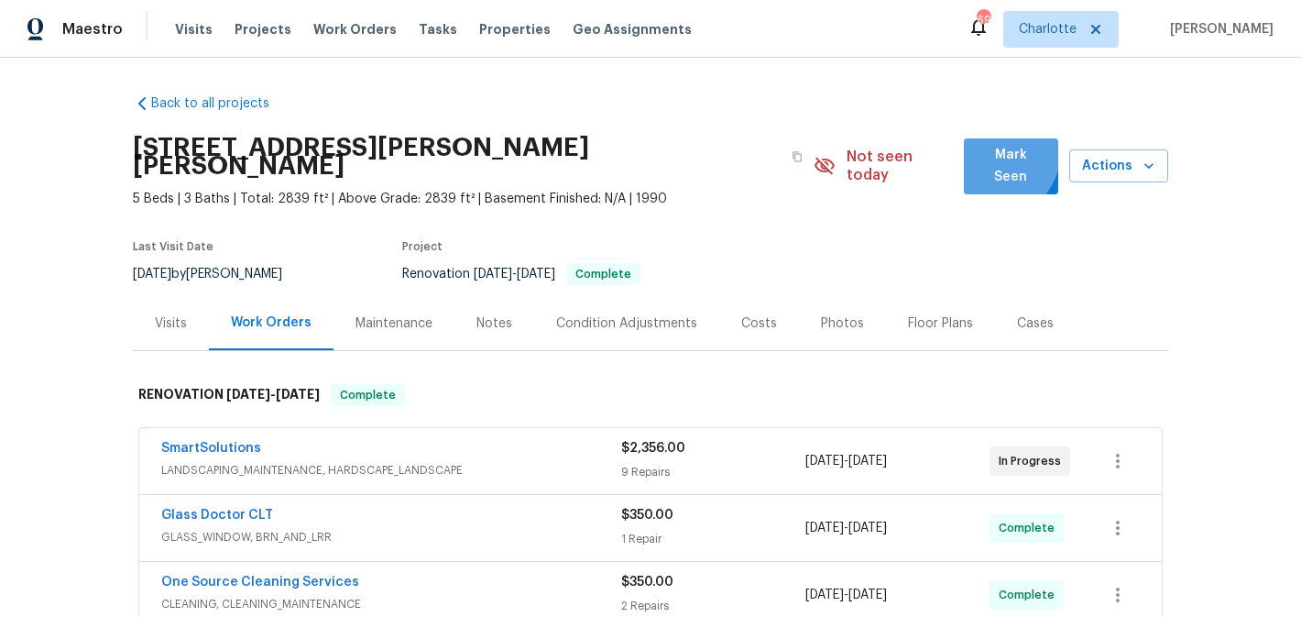
click at [993, 153] on span "Mark Seen" at bounding box center [1010, 166] width 65 height 45
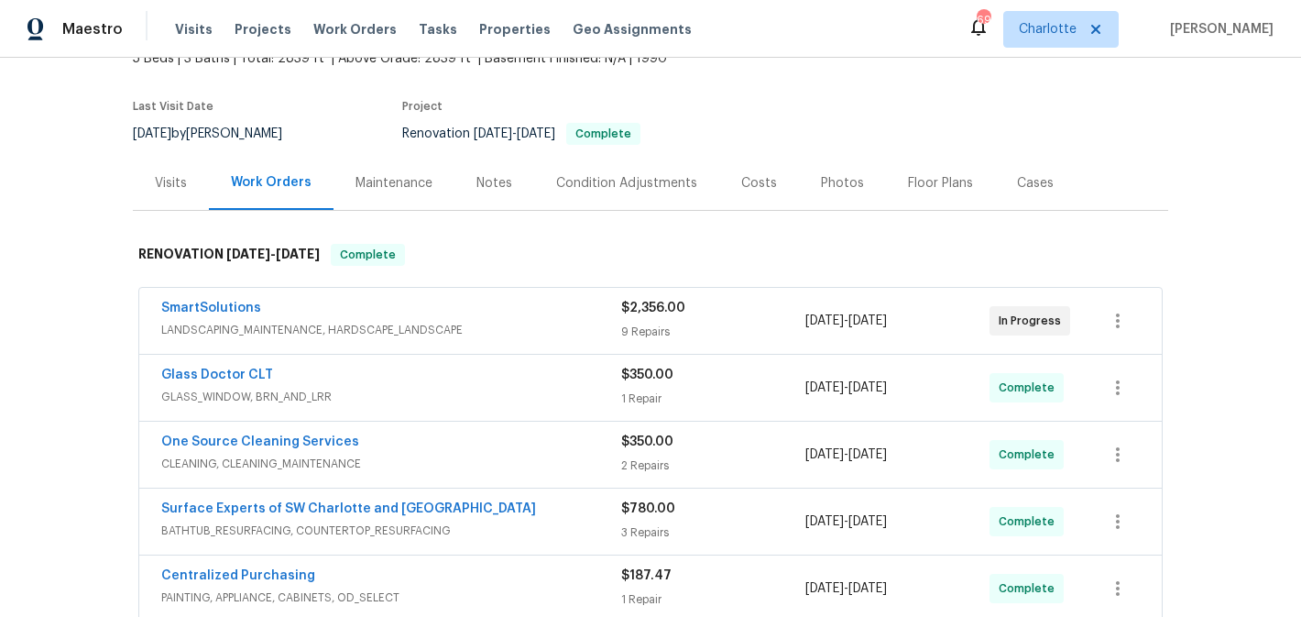
scroll to position [16, 0]
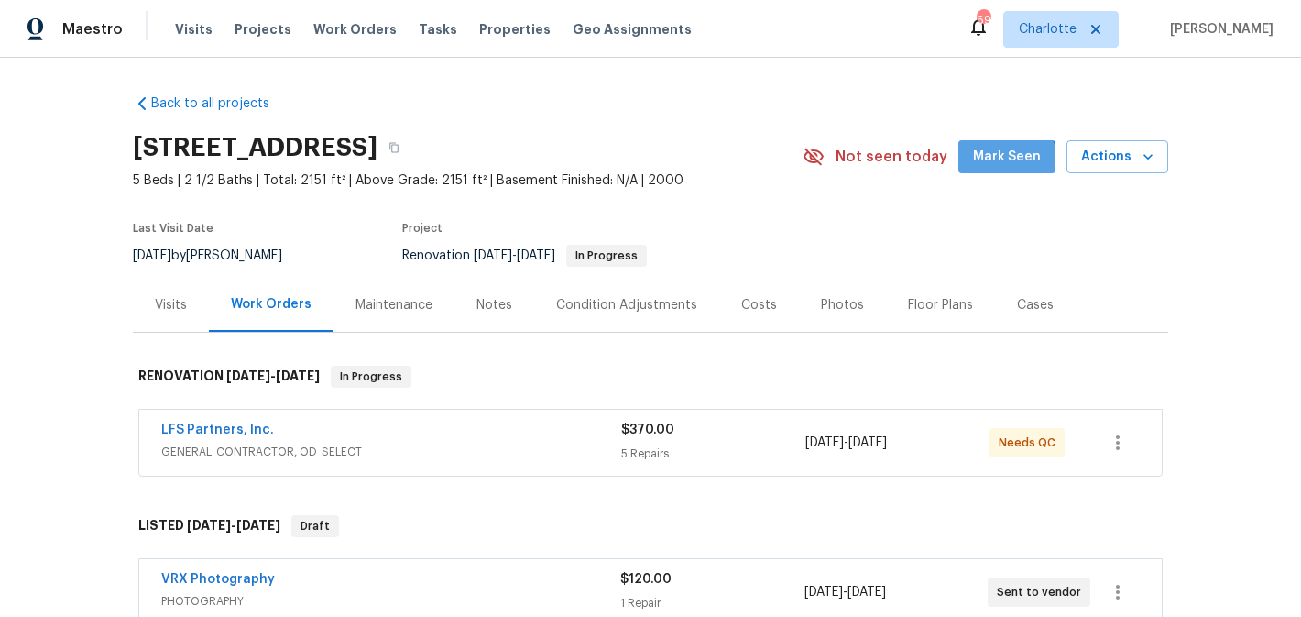
click at [989, 170] on button "Mark Seen" at bounding box center [1006, 157] width 97 height 34
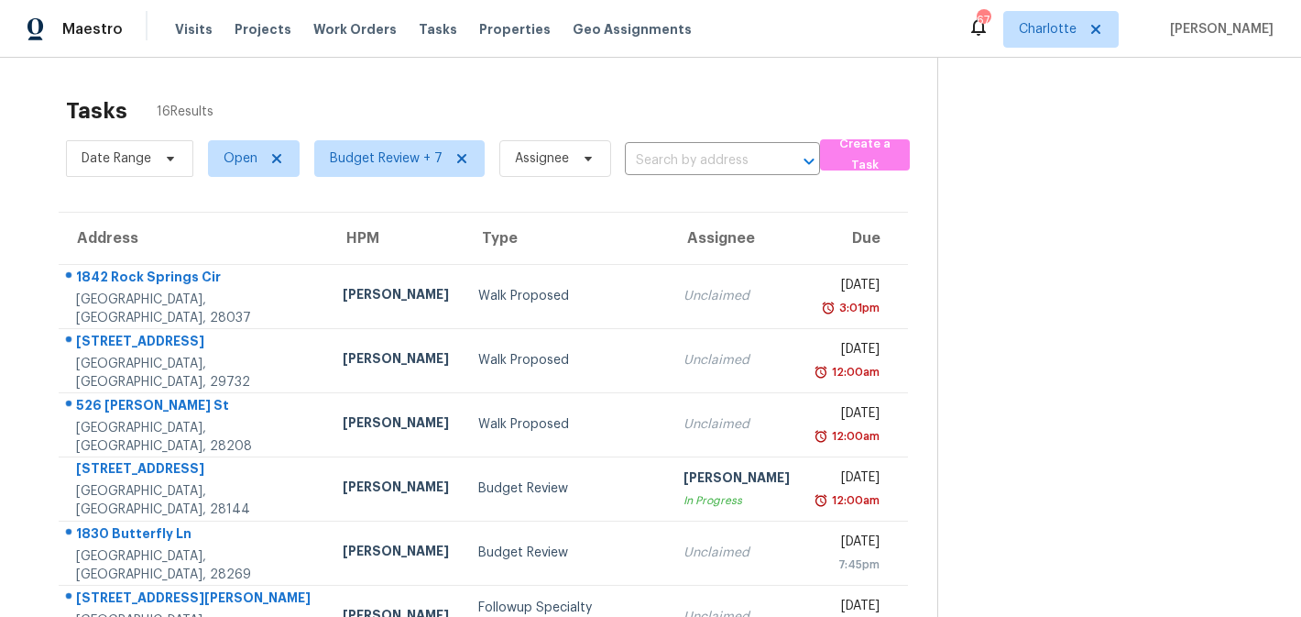
scroll to position [111, 0]
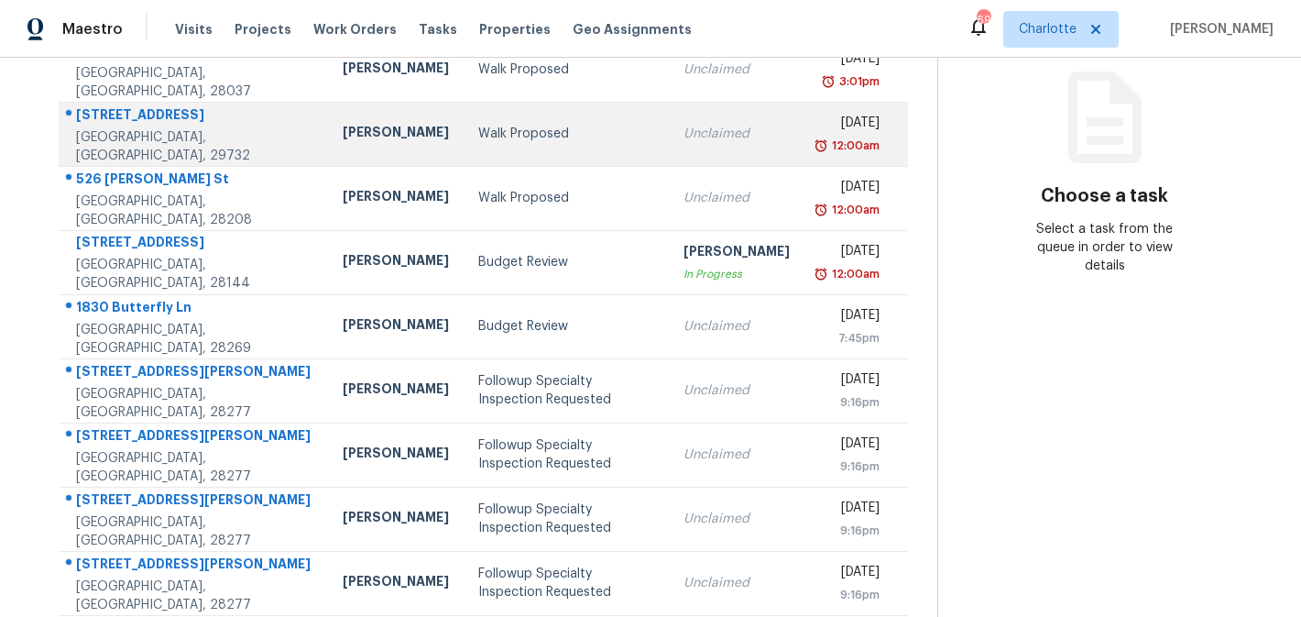
scroll to position [221, 0]
